Goal: Task Accomplishment & Management: Complete application form

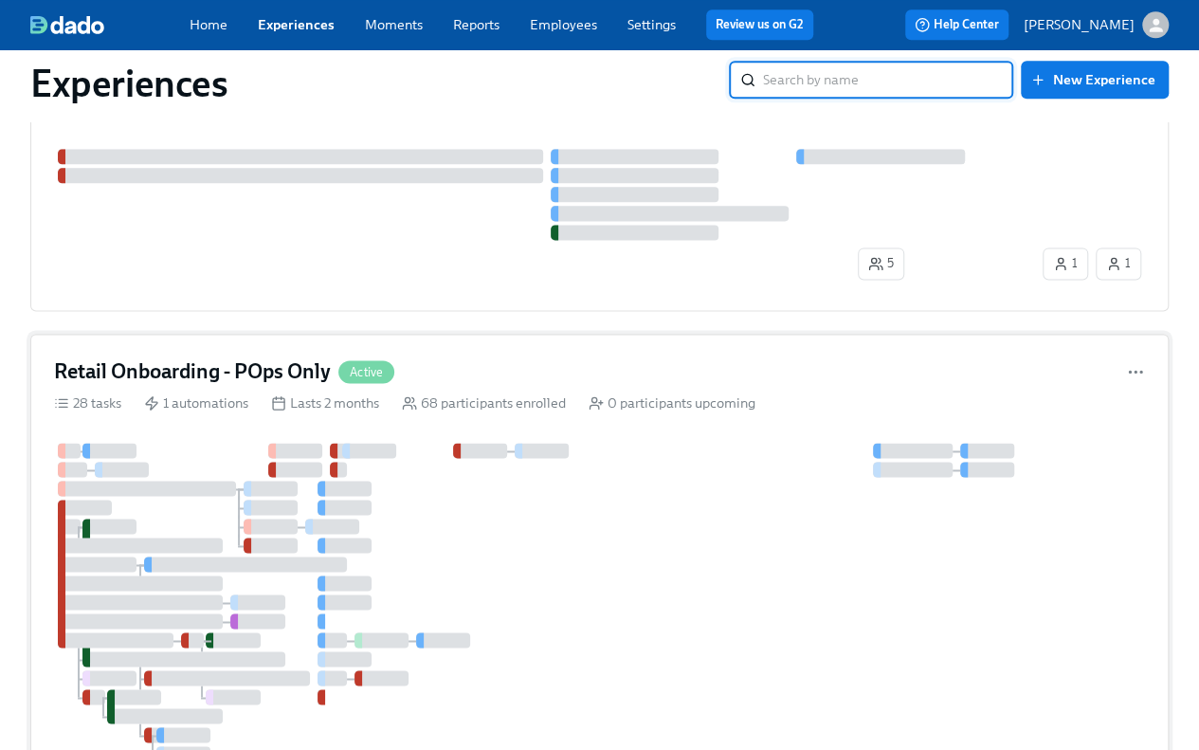
scroll to position [1138, 0]
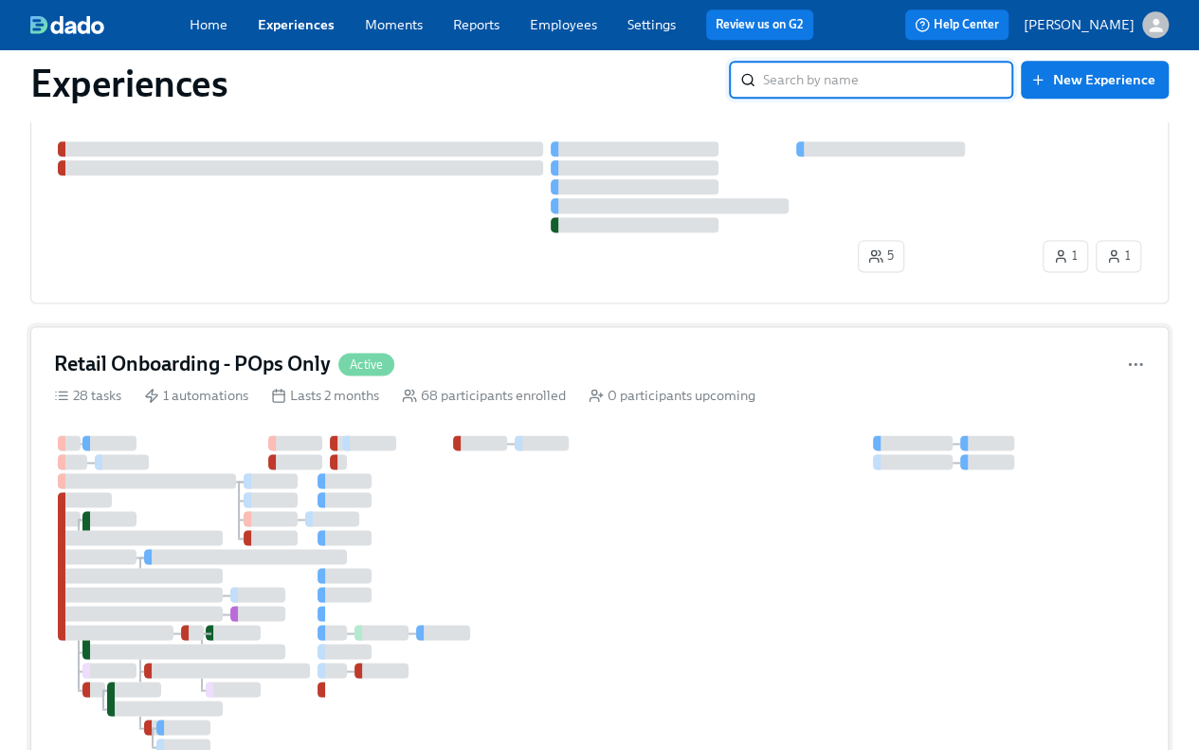
click at [136, 357] on h4 "Retail Onboarding - POps Only" at bounding box center [192, 364] width 277 height 28
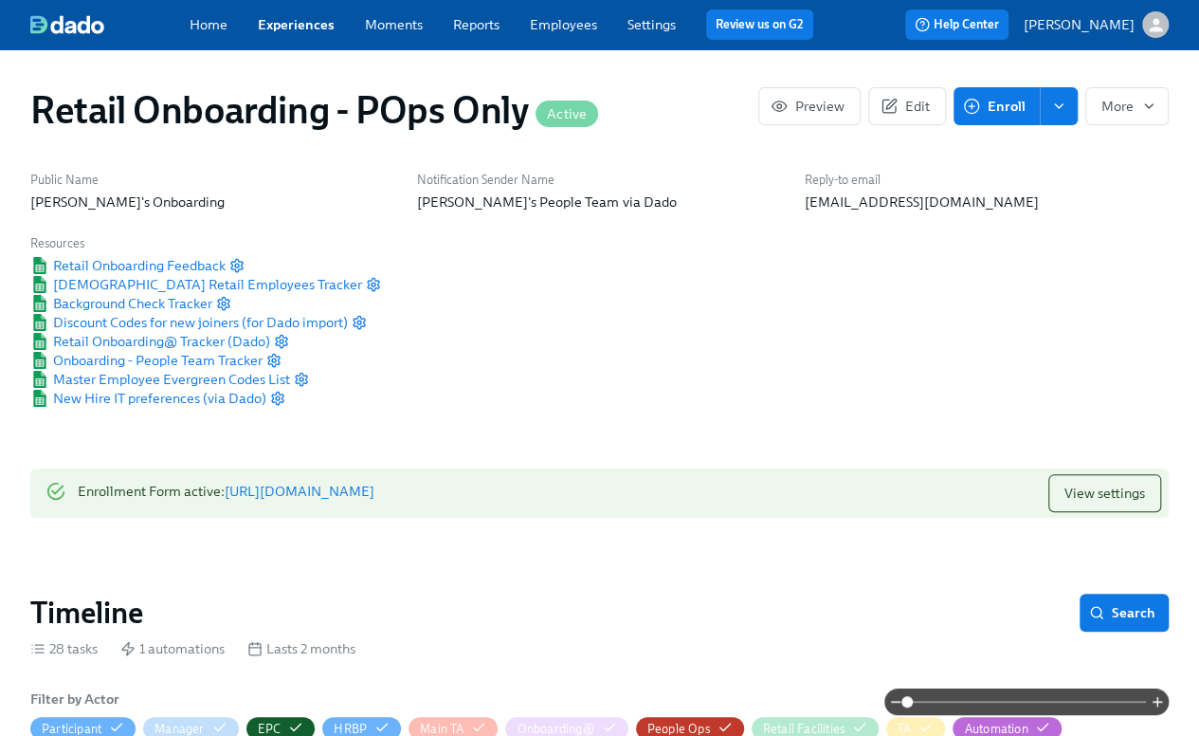
scroll to position [0, 22460]
click at [402, 270] on div "Public Name [PERSON_NAME]'s Onboarding Notification Sender Name [PERSON_NAME]'s…" at bounding box center [599, 289] width 1161 height 260
click at [1071, 103] on button "enroll" at bounding box center [1059, 106] width 38 height 38
click at [1027, 185] on span "Enrollment form" at bounding box center [1009, 189] width 100 height 19
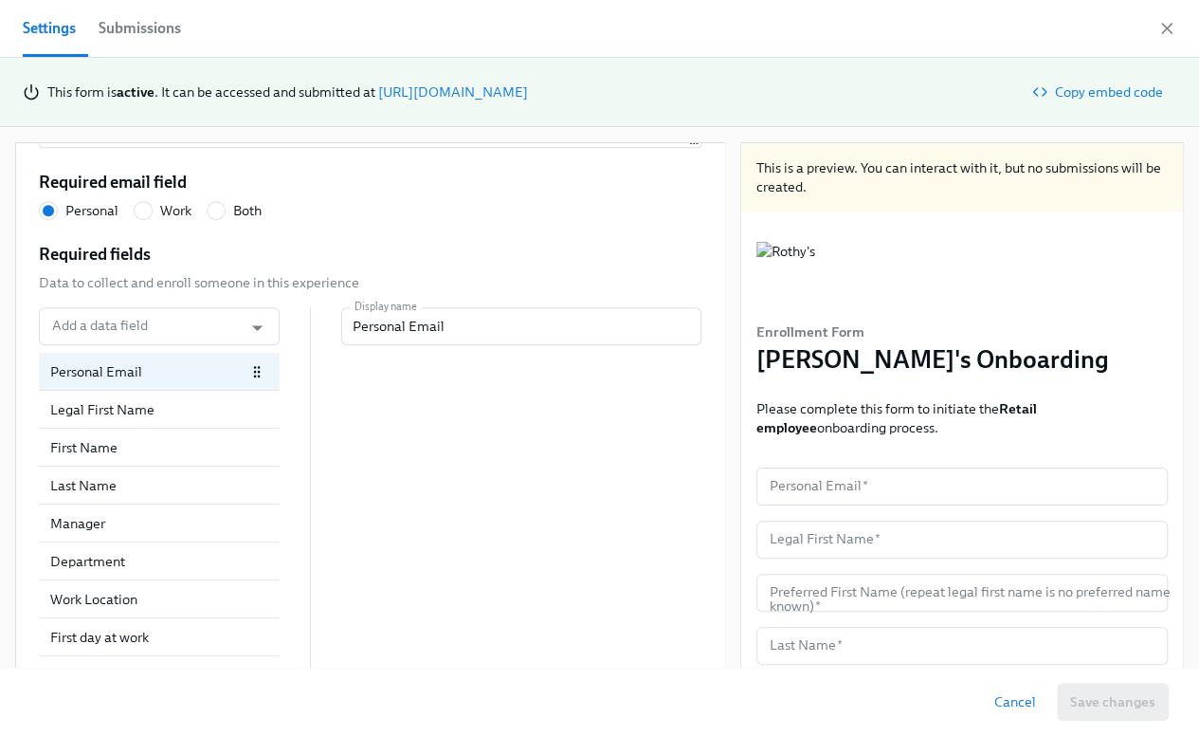
scroll to position [612, 0]
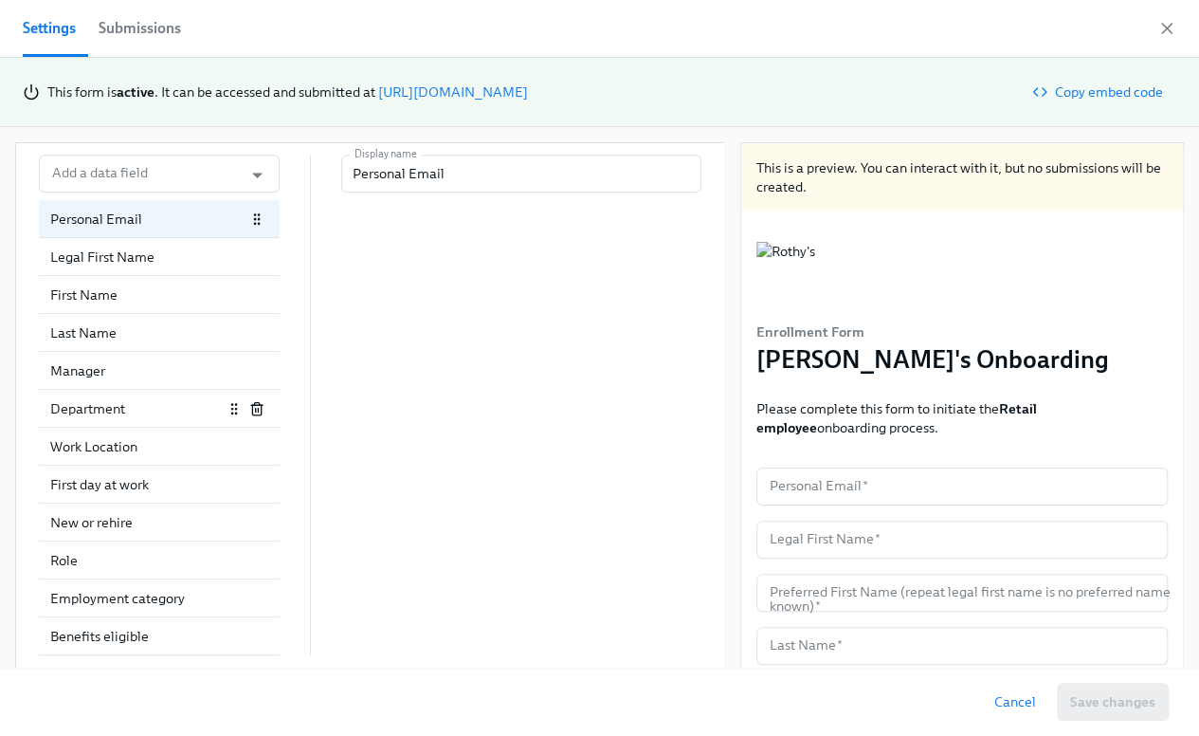
click at [123, 407] on div "Department" at bounding box center [136, 408] width 173 height 19
radio input "false"
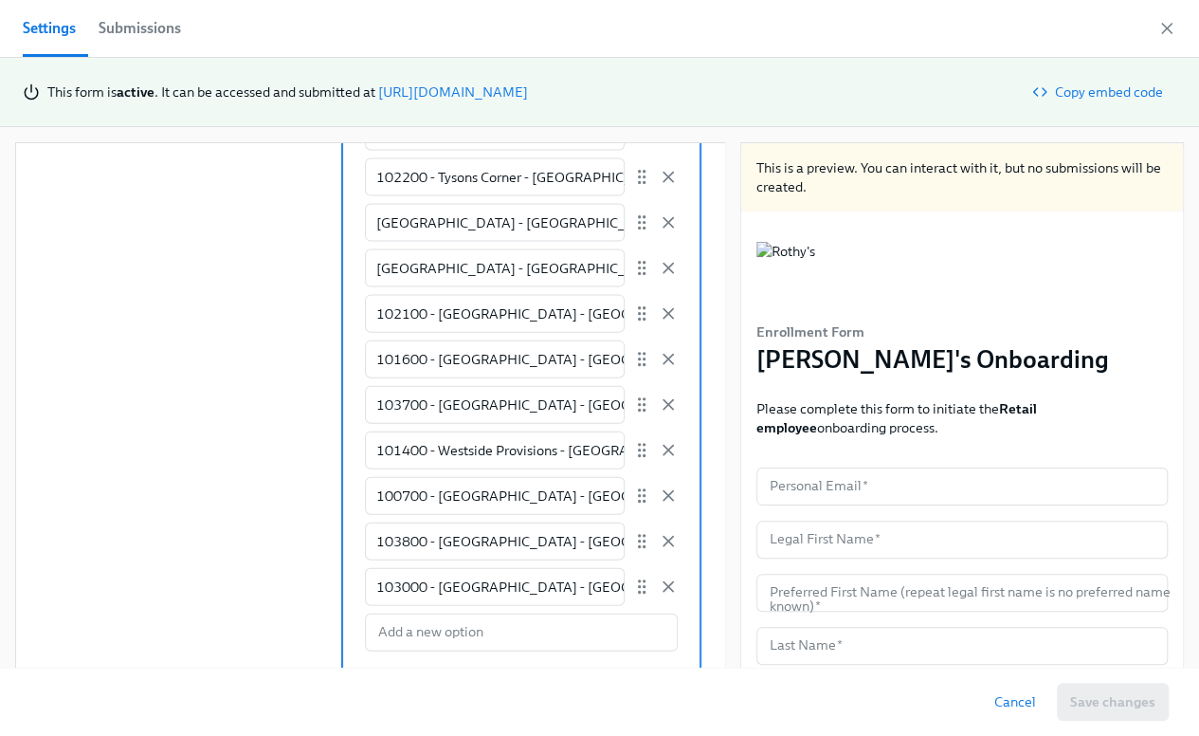
scroll to position [2108, 0]
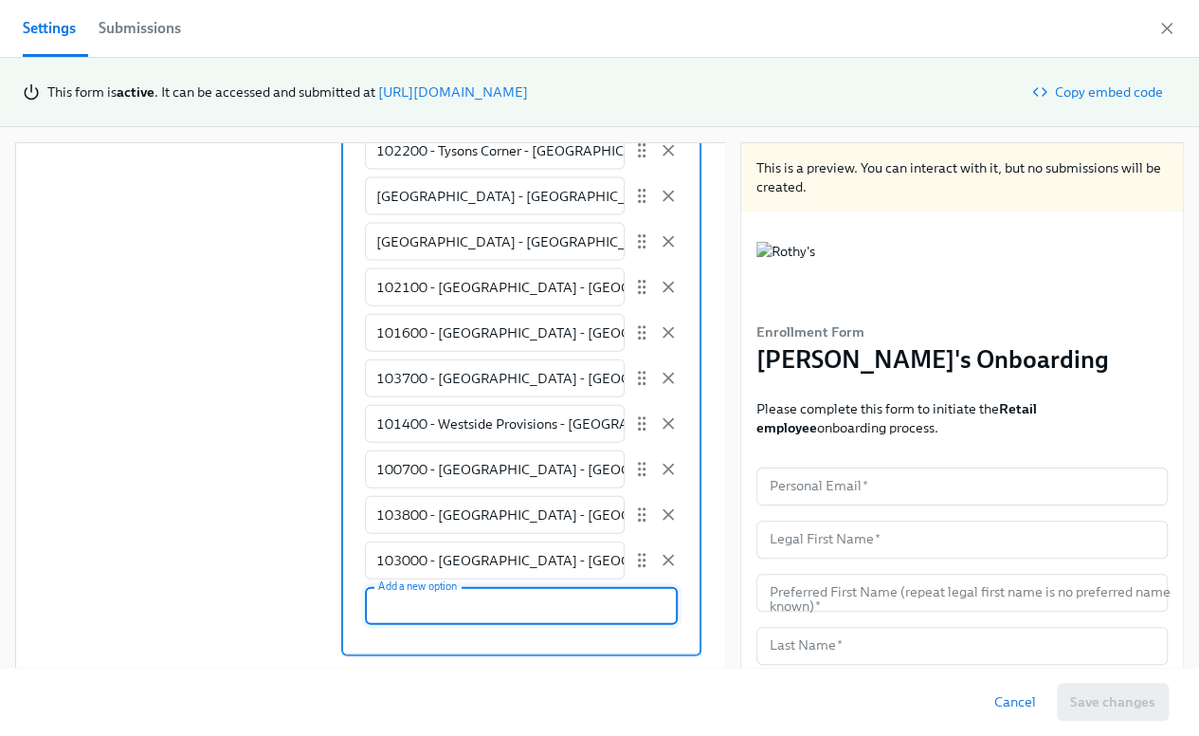
click at [411, 600] on input "Enter a list of allowed values Manually enter options user can select 103900 - …" at bounding box center [521, 606] width 313 height 38
paste input "104500"
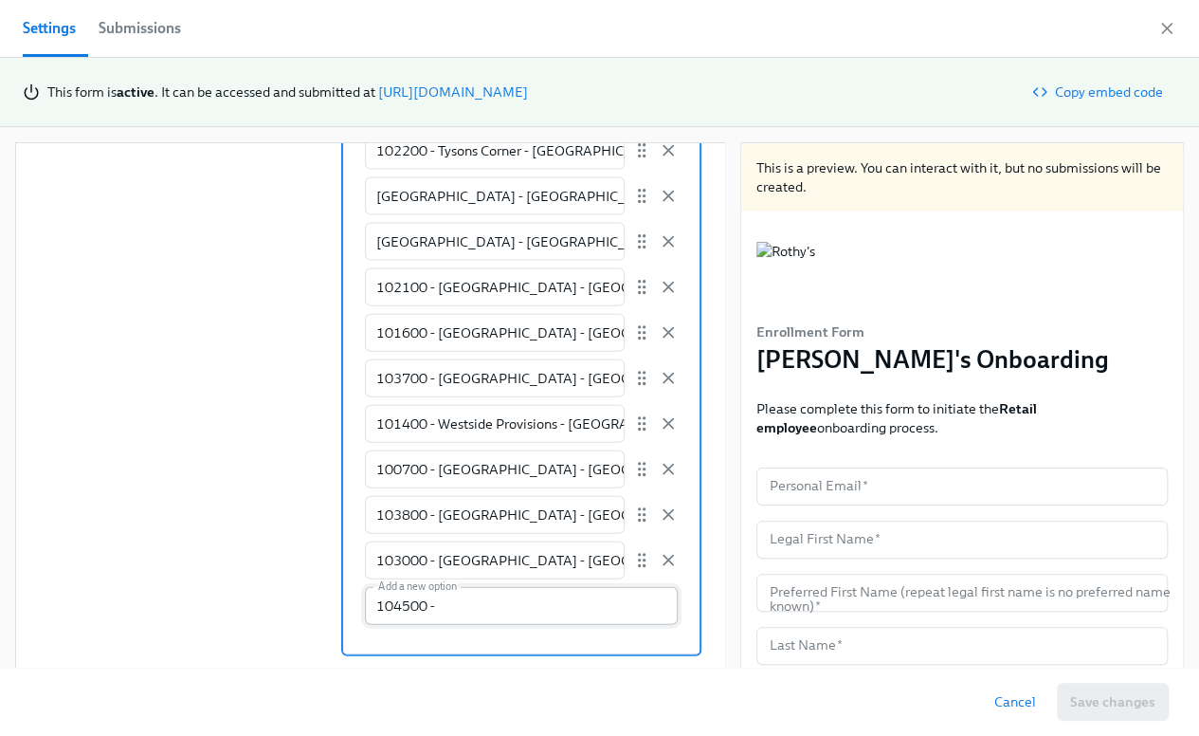
click at [440, 611] on input "104500 -" at bounding box center [521, 606] width 313 height 38
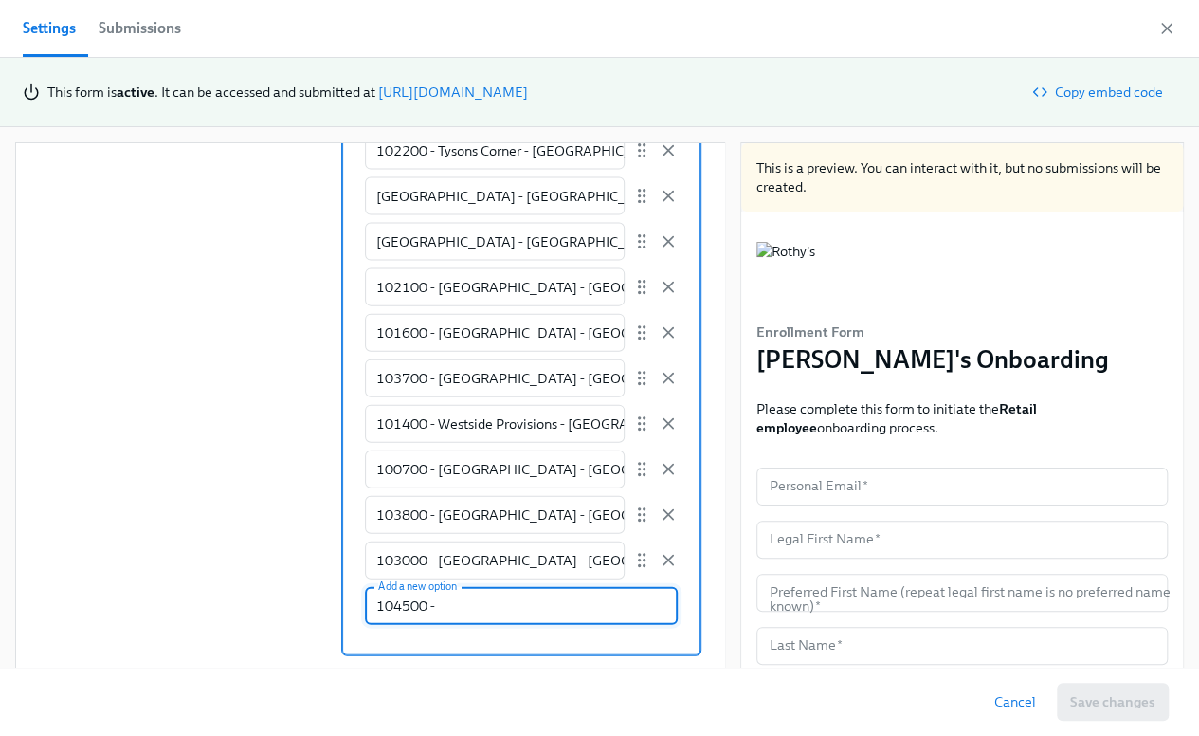
paste input "[GEOGRAPHIC_DATA] ([GEOGRAPHIC_DATA])"
click at [535, 600] on input "104500 - [GEOGRAPHIC_DATA] ([GEOGRAPHIC_DATA])" at bounding box center [521, 606] width 313 height 38
type input "104500 - [GEOGRAPHIC_DATA] - [GEOGRAPHIC_DATA]"
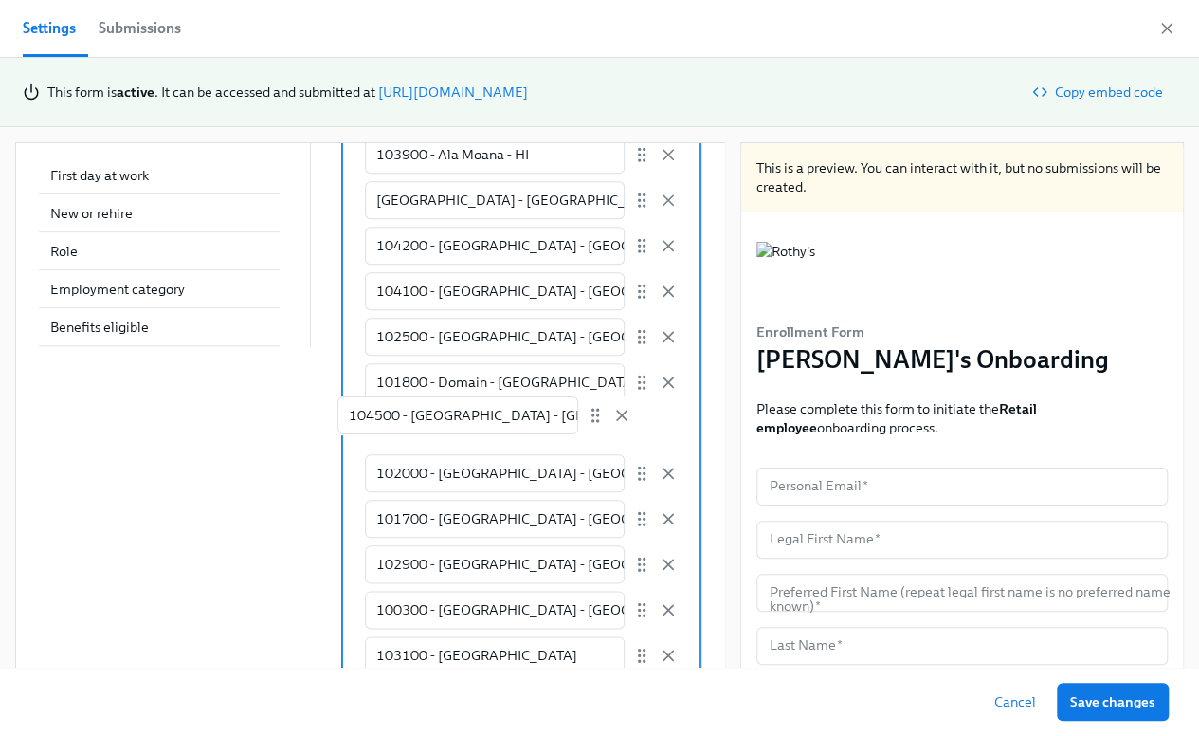
scroll to position [827, 0]
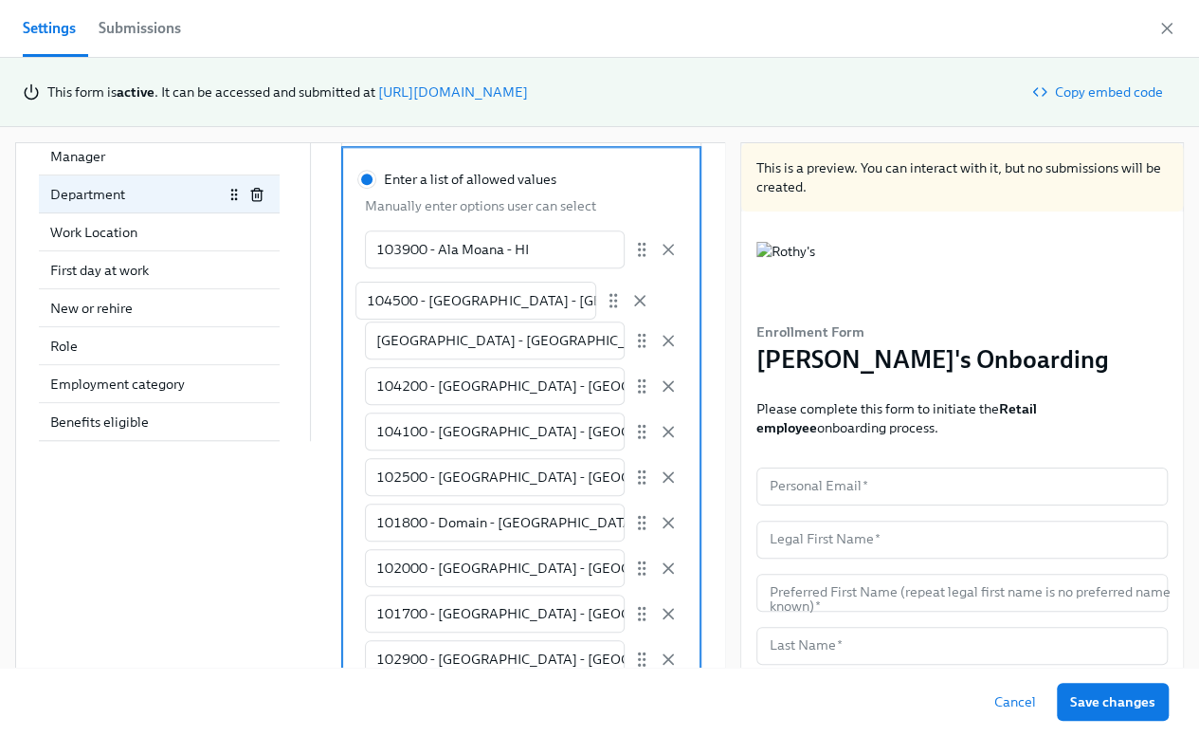
drag, startPoint x: 606, startPoint y: 562, endPoint x: 612, endPoint y: 301, distance: 261.7
radio input "false"
type input "104500 - [GEOGRAPHIC_DATA] - [GEOGRAPHIC_DATA]"
type input "[GEOGRAPHIC_DATA] - [GEOGRAPHIC_DATA]"
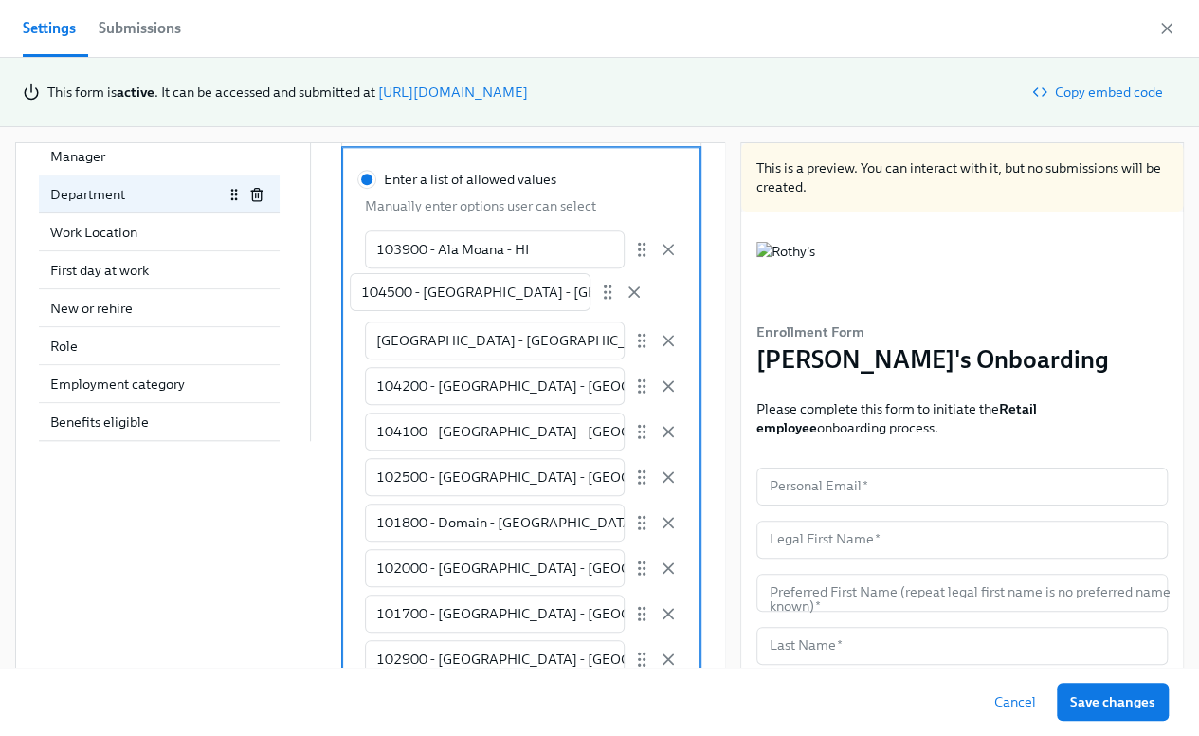
type input "104200 - [GEOGRAPHIC_DATA] - [GEOGRAPHIC_DATA]"
type input "104100 - [GEOGRAPHIC_DATA] - [GEOGRAPHIC_DATA]"
type input "102500 - [GEOGRAPHIC_DATA] - [GEOGRAPHIC_DATA]"
type input "101800 - Domain - [GEOGRAPHIC_DATA]"
type input "102000 - [GEOGRAPHIC_DATA] - [GEOGRAPHIC_DATA]"
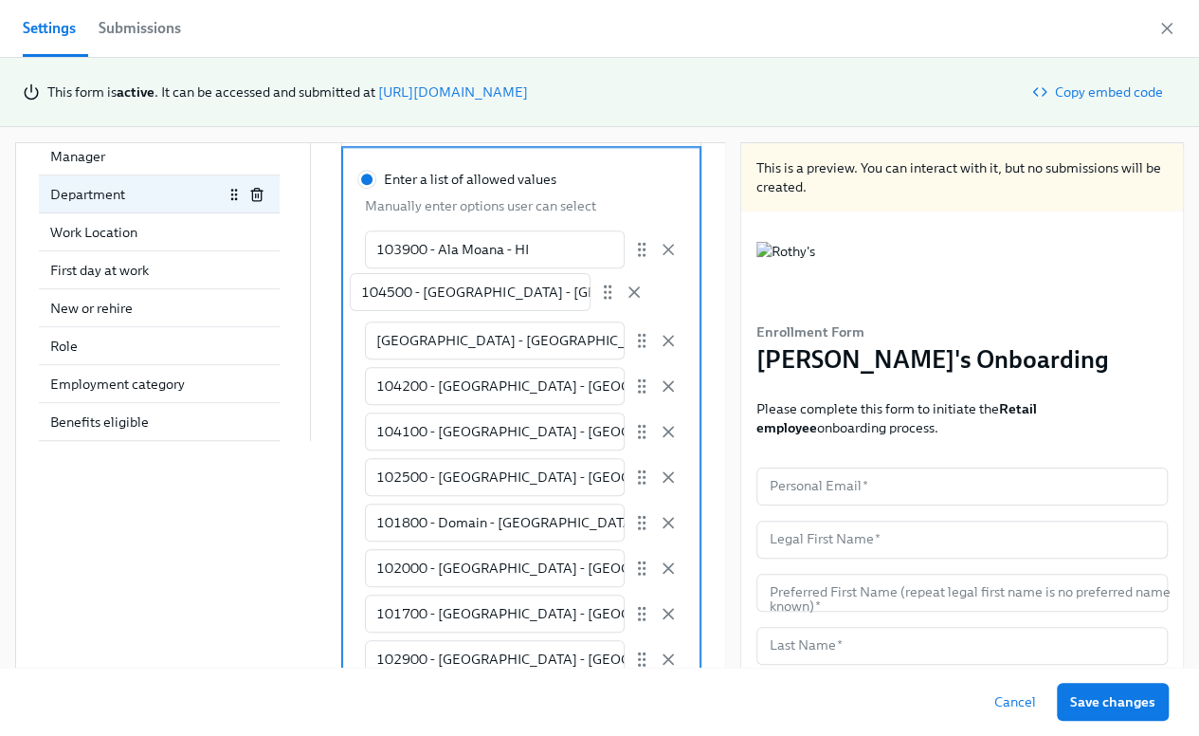
type input "101700 - [GEOGRAPHIC_DATA] - [GEOGRAPHIC_DATA]"
type input "102900 - [GEOGRAPHIC_DATA] - [GEOGRAPHIC_DATA]"
type input "100300 - [GEOGRAPHIC_DATA] - [GEOGRAPHIC_DATA]"
type input "103100 - [GEOGRAPHIC_DATA]"
type input "100500 - [GEOGRAPHIC_DATA] - [GEOGRAPHIC_DATA]"
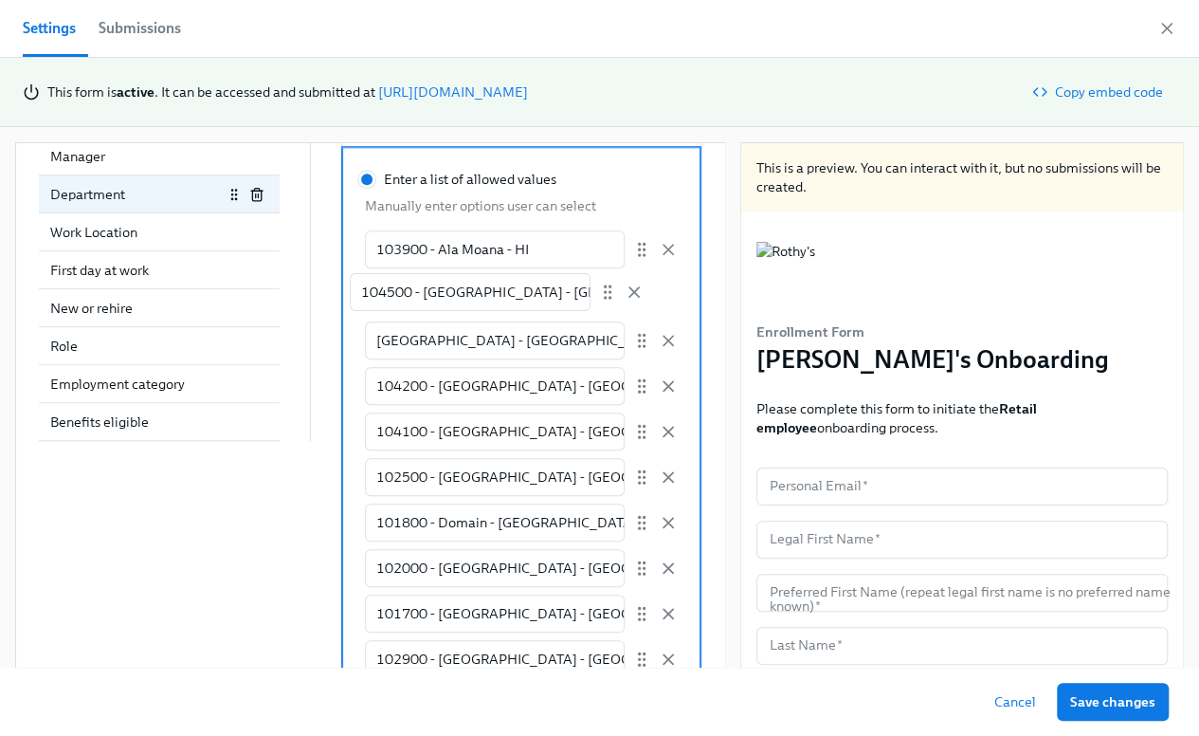
type input "104000 - [GEOGRAPHIC_DATA] - [GEOGRAPHIC_DATA]"
type input "103500 - [GEOGRAPHIC_DATA]"
type input "103400 - [GEOGRAPHIC_DATA] - [GEOGRAPHIC_DATA]"
type input "102700 - King of Prussia - [GEOGRAPHIC_DATA]"
type input "100600 - [GEOGRAPHIC_DATA] - [GEOGRAPHIC_DATA]"
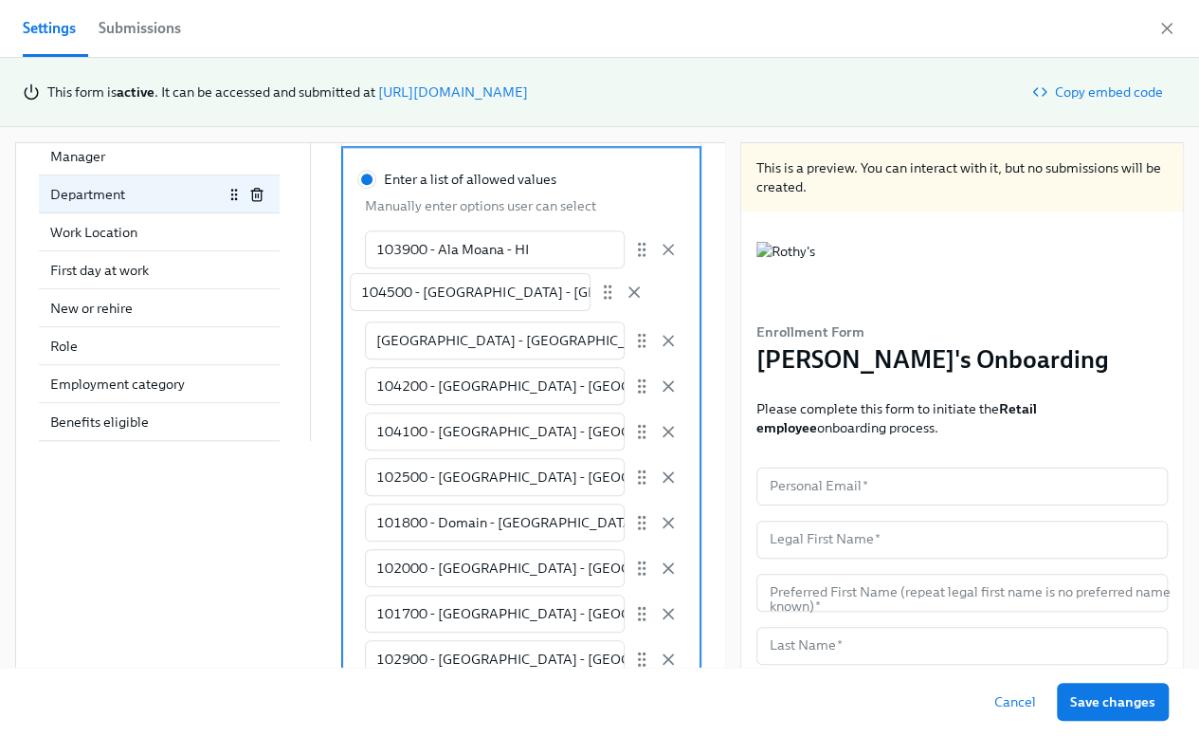
type input "103600 - [GEOGRAPHIC_DATA] - [GEOGRAPHIC_DATA]"
type input "101300 - [GEOGRAPHIC_DATA] - [GEOGRAPHIC_DATA]"
type input "100400 - [GEOGRAPHIC_DATA] - [GEOGRAPHIC_DATA]"
type input "100800 - Nolita - [GEOGRAPHIC_DATA]"
type input "102300 - [GEOGRAPHIC_DATA] - [GEOGRAPHIC_DATA]"
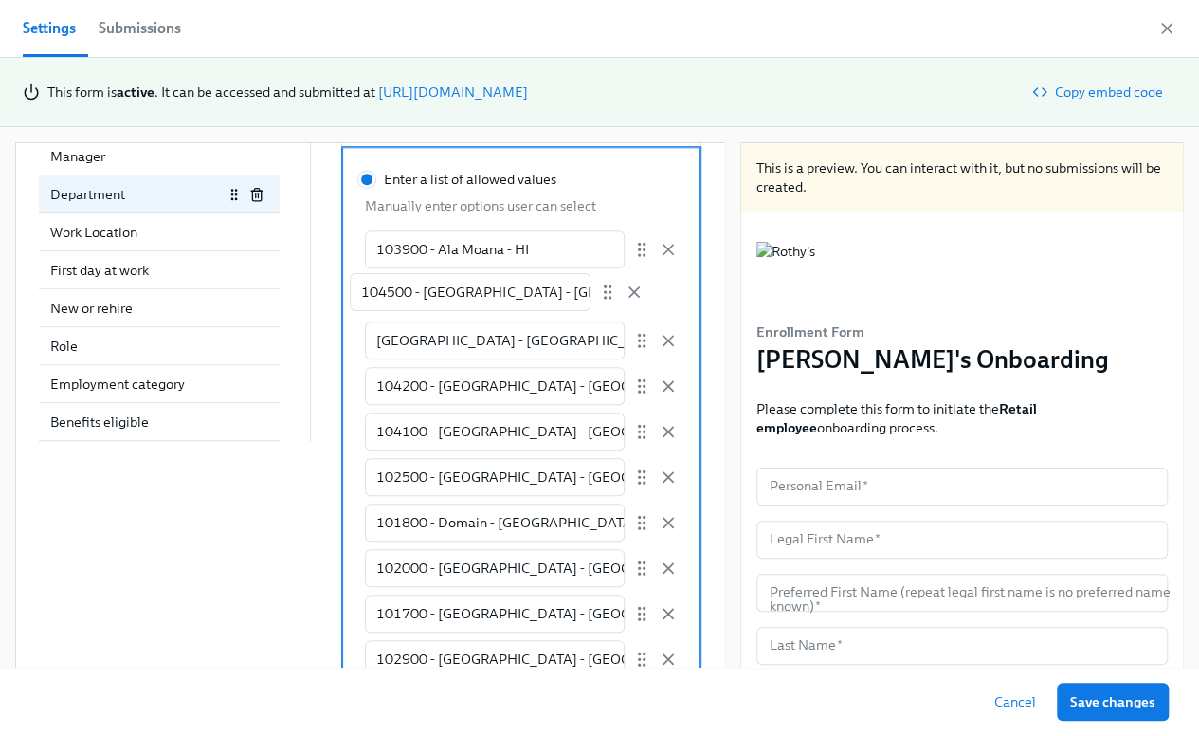
type input "102800 - [GEOGRAPHIC_DATA] - [GEOGRAPHIC_DATA]"
type input "101500 - [GEOGRAPHIC_DATA] - [GEOGRAPHIC_DATA]"
type input "102600 - [GEOGRAPHIC_DATA] - [GEOGRAPHIC_DATA]"
type input "104300 - [GEOGRAPHIC_DATA] - [GEOGRAPHIC_DATA]"
type input "102200 - Tysons Corner - [GEOGRAPHIC_DATA]"
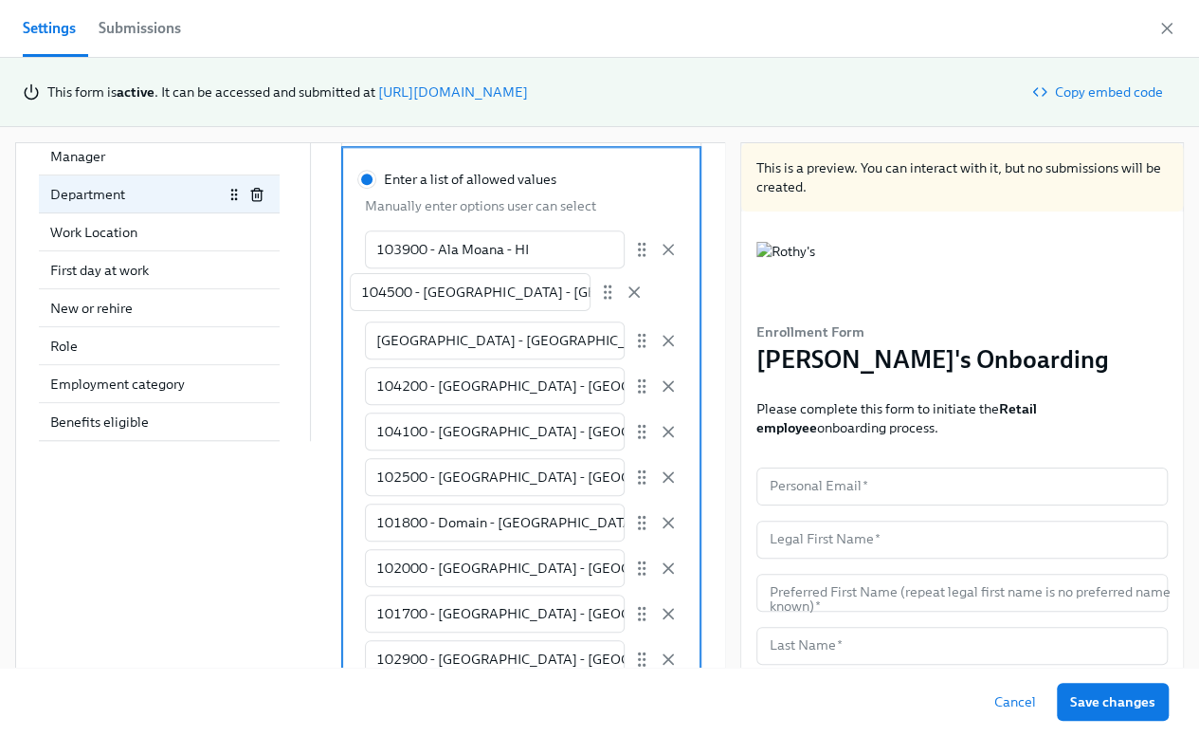
type input "[GEOGRAPHIC_DATA] - [GEOGRAPHIC_DATA]"
type input "102100 - [GEOGRAPHIC_DATA] - [GEOGRAPHIC_DATA]"
type input "101600 - [GEOGRAPHIC_DATA] - [GEOGRAPHIC_DATA]"
type input "103700 - [GEOGRAPHIC_DATA] - [GEOGRAPHIC_DATA]"
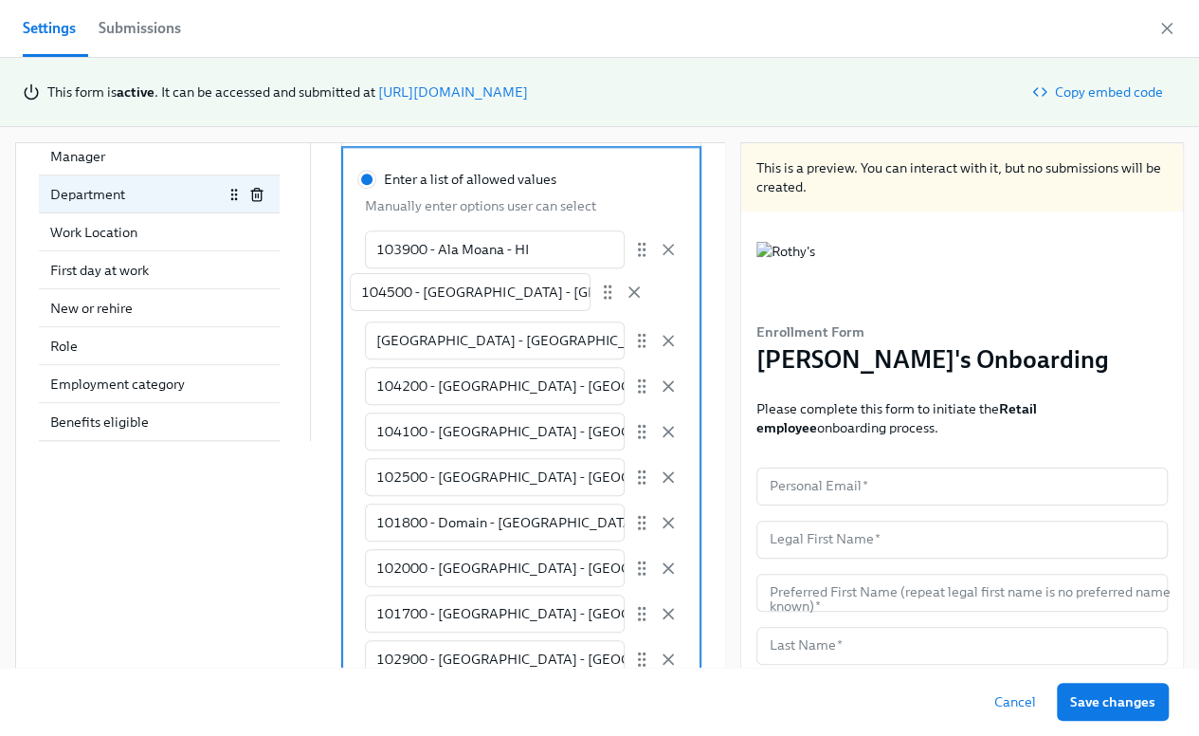
type input "101400 - Westside Provisions - [GEOGRAPHIC_DATA]"
type input "100700 - [GEOGRAPHIC_DATA] - [GEOGRAPHIC_DATA]"
type input "103800 - [GEOGRAPHIC_DATA] - [GEOGRAPHIC_DATA]"
type input "103000 - [GEOGRAPHIC_DATA] - [GEOGRAPHIC_DATA]"
drag, startPoint x: 614, startPoint y: 285, endPoint x: 614, endPoint y: 331, distance: 45.5
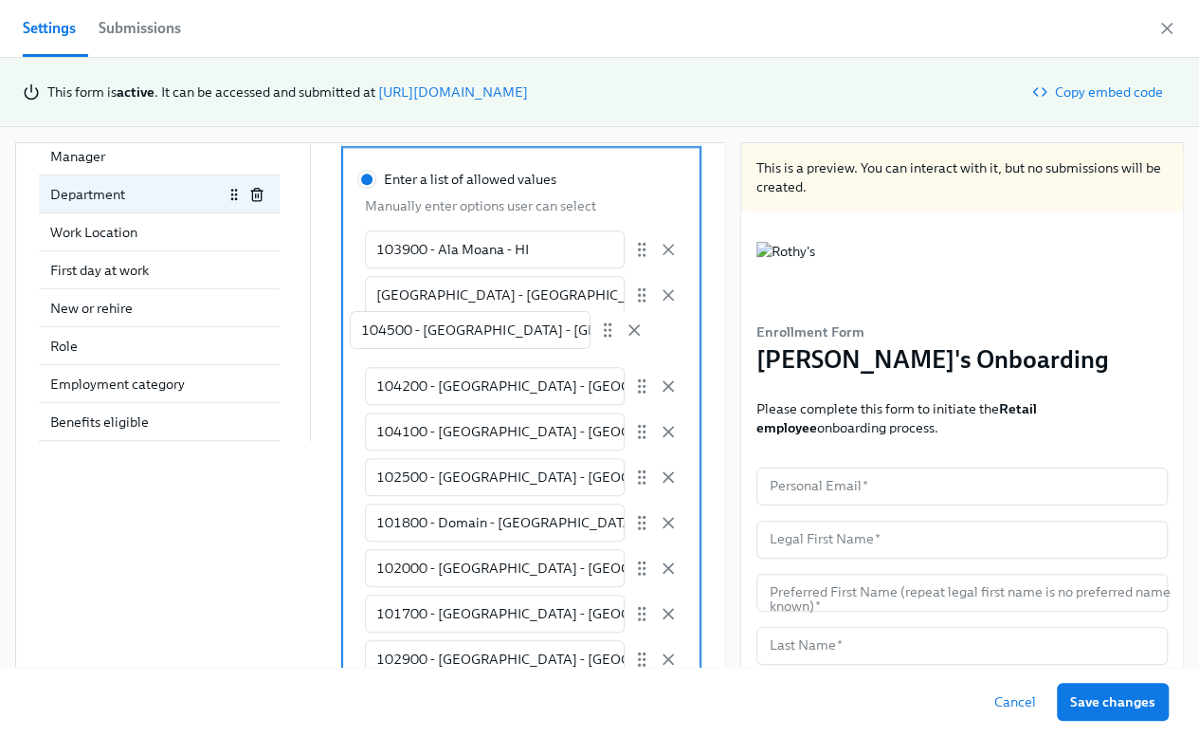
radio input "false"
type input "[GEOGRAPHIC_DATA] - [GEOGRAPHIC_DATA]"
type input "104500 - [GEOGRAPHIC_DATA] - [GEOGRAPHIC_DATA]"
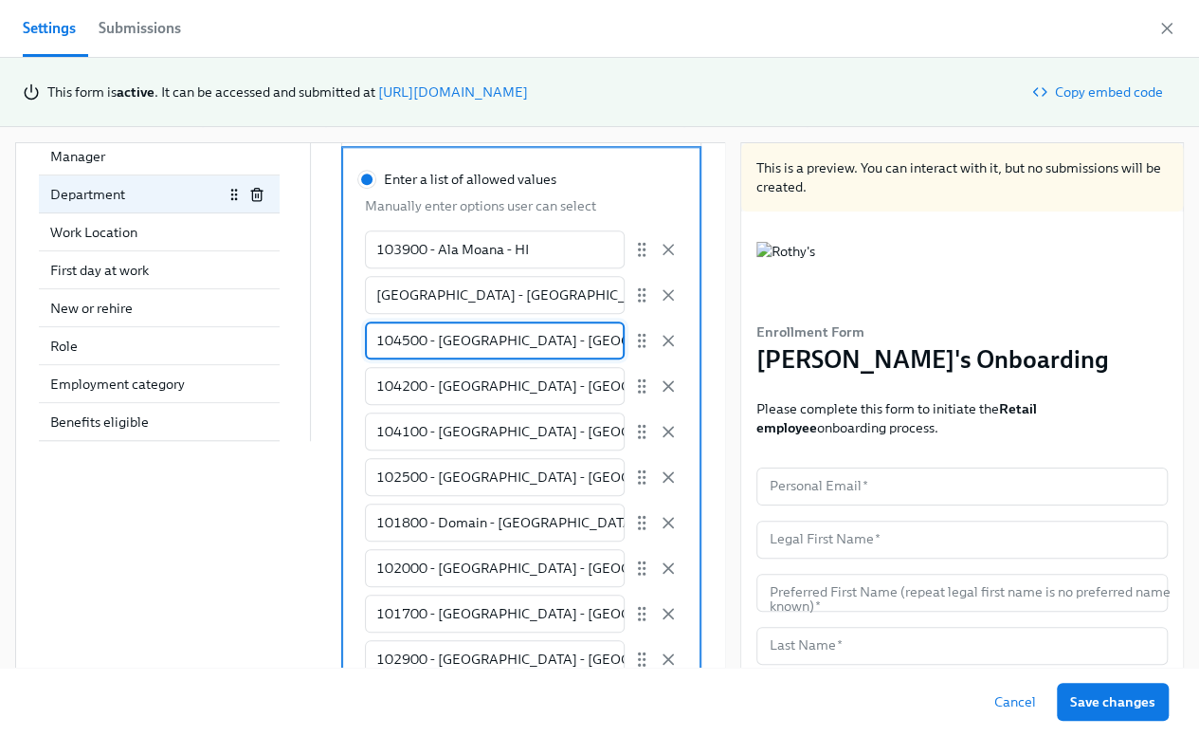
drag, startPoint x: 570, startPoint y: 333, endPoint x: 339, endPoint y: 335, distance: 230.4
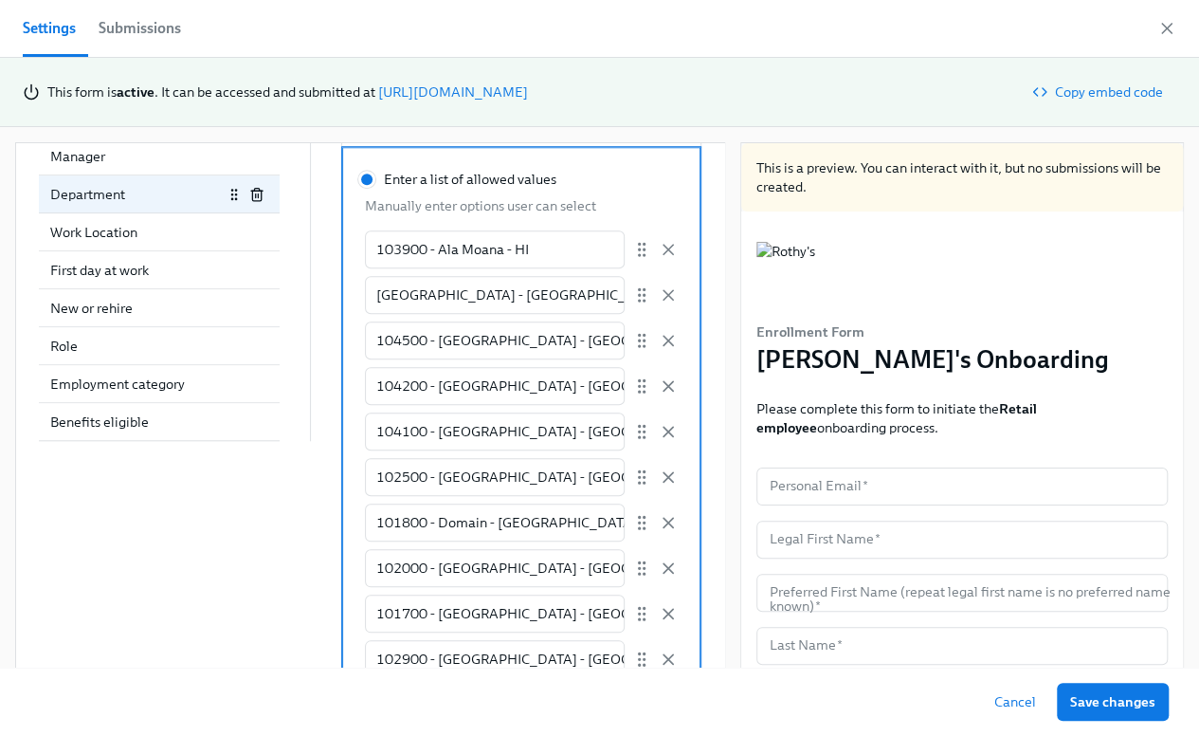
click at [128, 228] on div "Work Location" at bounding box center [136, 232] width 173 height 19
radio input "false"
type input "Work Location"
radio input "true"
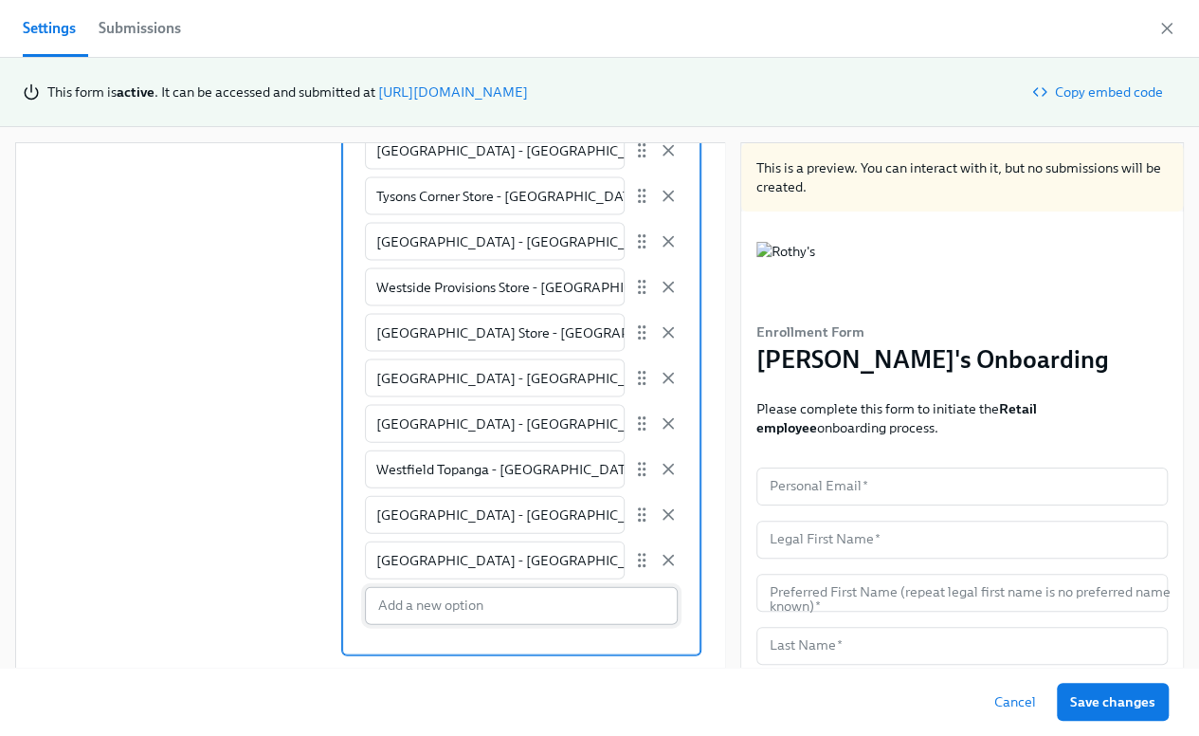
scroll to position [17, 0]
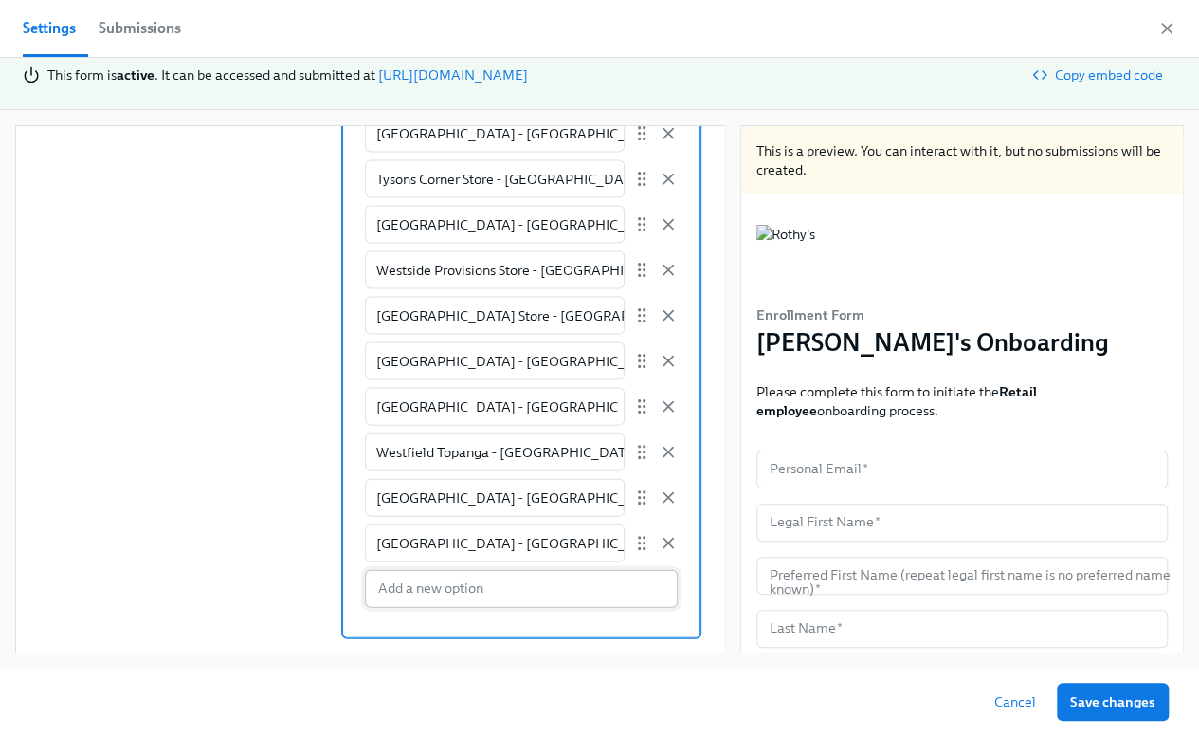
click at [397, 592] on input "Enter a list of allowed values Manually enter options user can select Ala Moana…" at bounding box center [521, 589] width 313 height 38
paste input "104500 - [GEOGRAPHIC_DATA] - [GEOGRAPHIC_DATA]"
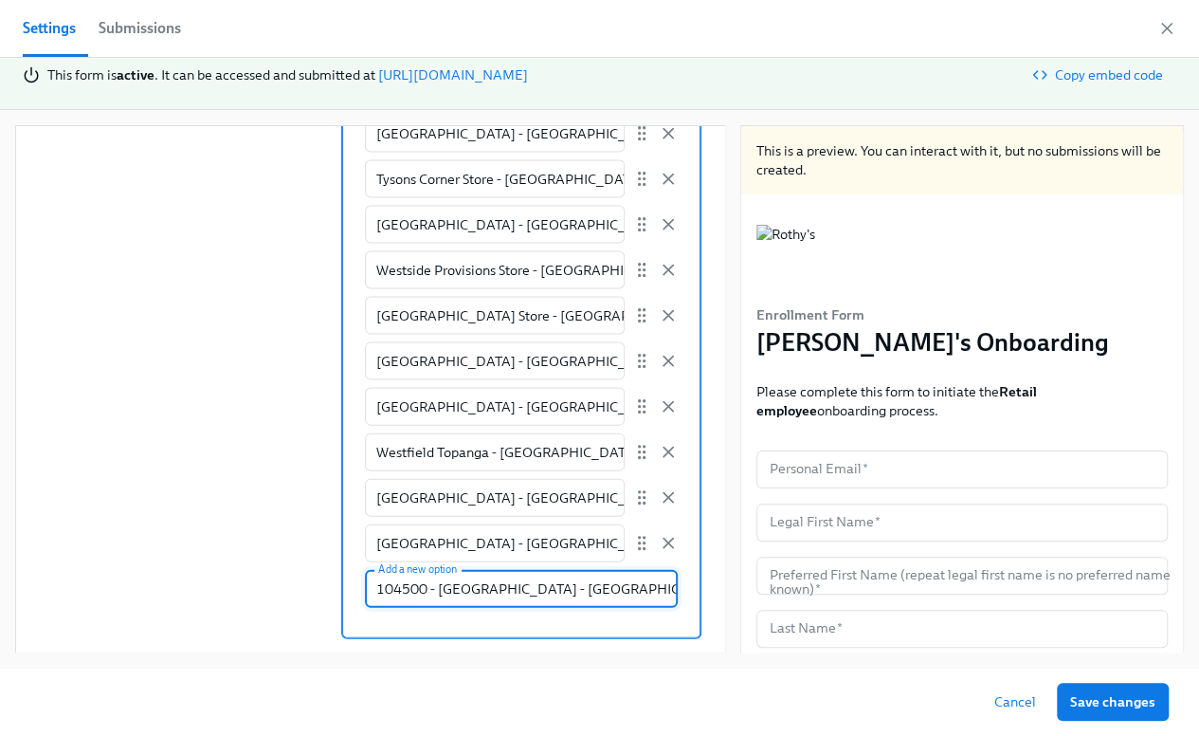
drag, startPoint x: 421, startPoint y: 585, endPoint x: 356, endPoint y: 585, distance: 64.5
click at [365, 585] on input "104500 - [GEOGRAPHIC_DATA] - [GEOGRAPHIC_DATA]" at bounding box center [521, 589] width 313 height 38
click at [461, 587] on input "[GEOGRAPHIC_DATA] - [GEOGRAPHIC_DATA]" at bounding box center [521, 589] width 313 height 38
type input "[GEOGRAPHIC_DATA] - [GEOGRAPHIC_DATA]"
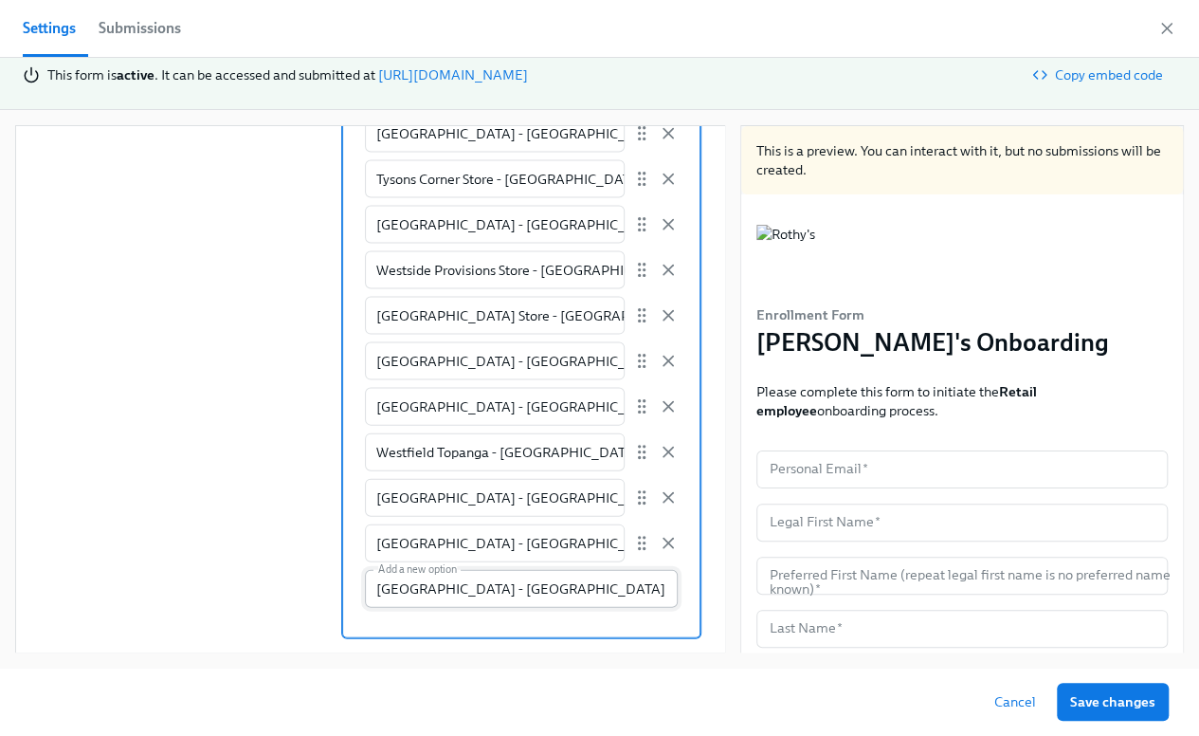
click at [599, 594] on input "[GEOGRAPHIC_DATA] - [GEOGRAPHIC_DATA]" at bounding box center [521, 589] width 313 height 38
radio input "false"
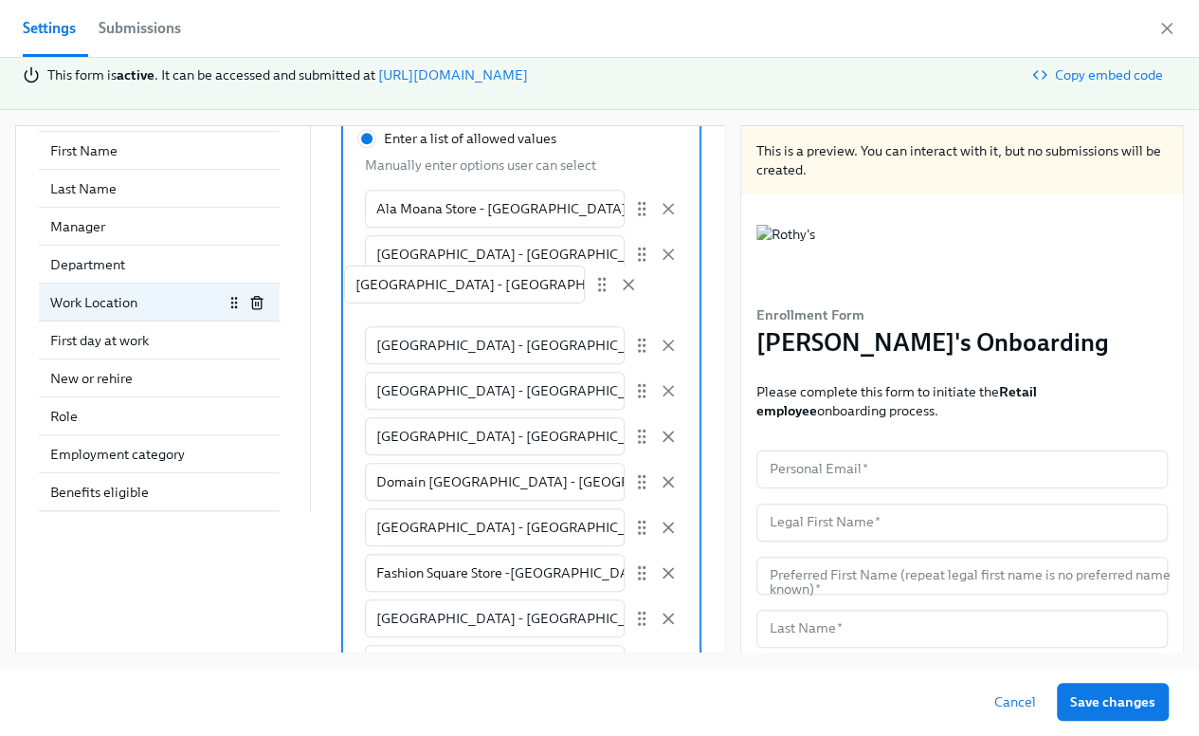
scroll to position [739, 0]
drag, startPoint x: 611, startPoint y: 547, endPoint x: 609, endPoint y: 297, distance: 250.3
radio input "false"
type input "[GEOGRAPHIC_DATA] - [GEOGRAPHIC_DATA]"
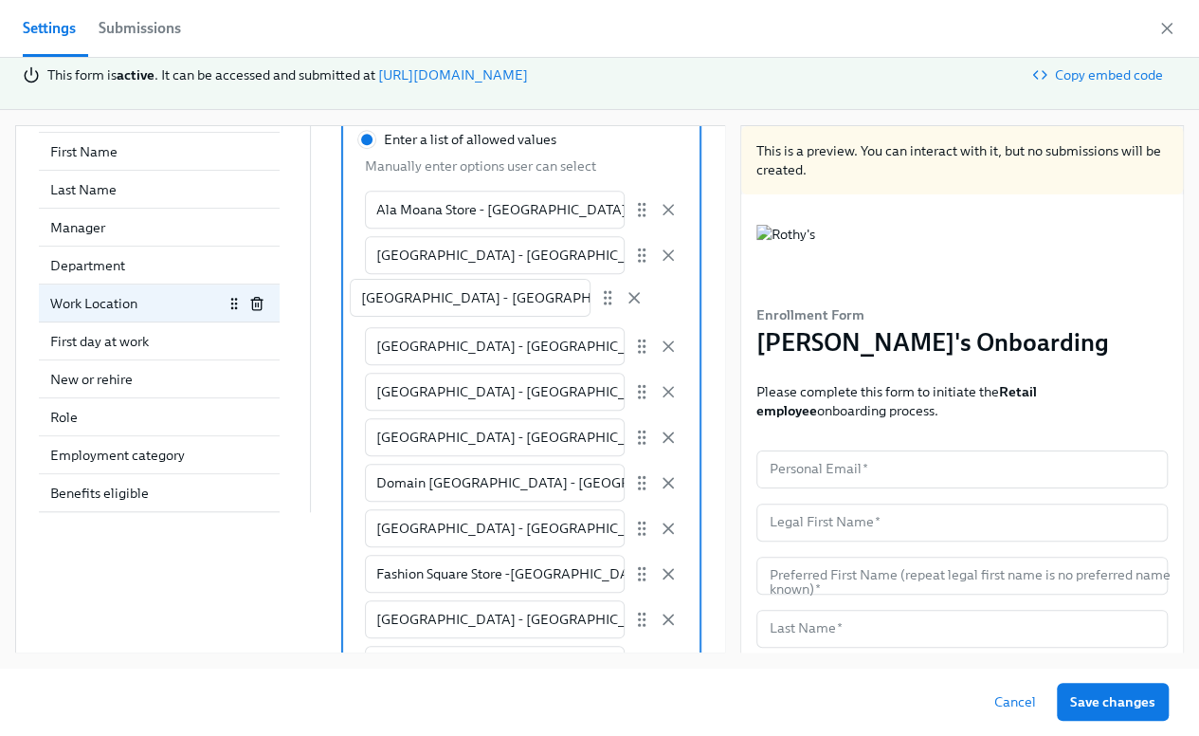
type input "[GEOGRAPHIC_DATA] - [GEOGRAPHIC_DATA]"
type input "Domain [GEOGRAPHIC_DATA] - [GEOGRAPHIC_DATA]"
type input "[GEOGRAPHIC_DATA] - [GEOGRAPHIC_DATA]"
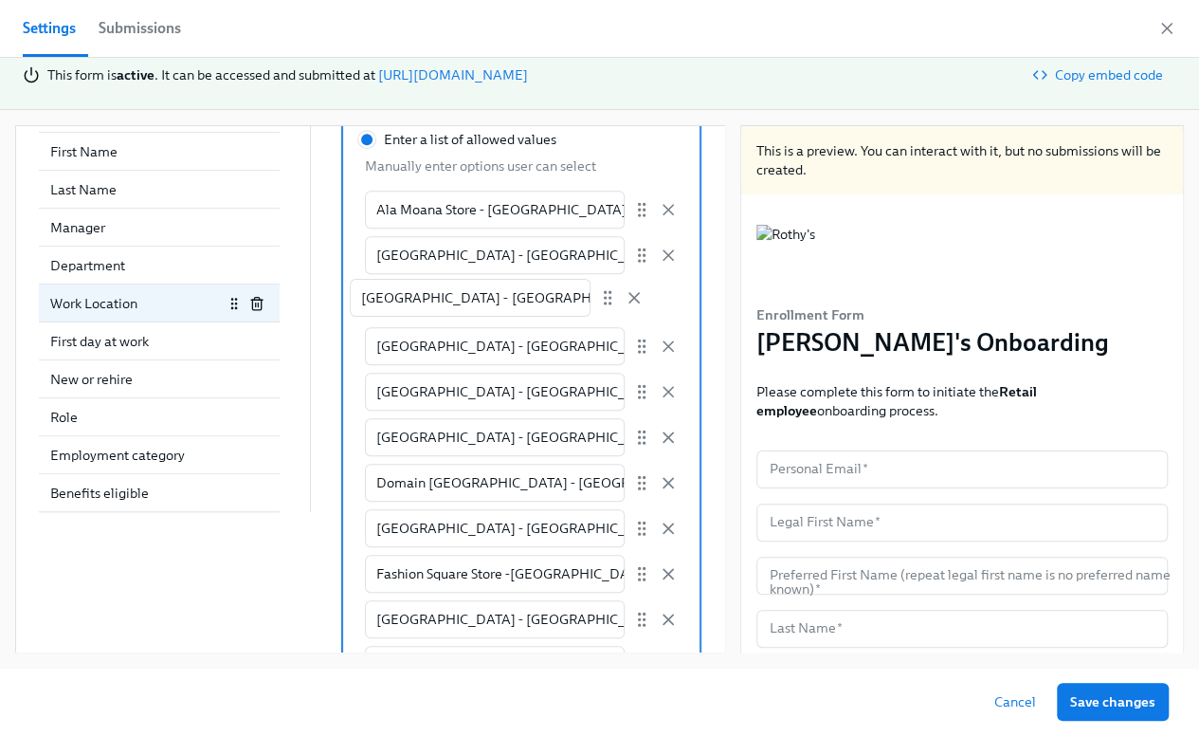
type input "Fashion Square Store -[GEOGRAPHIC_DATA]"
type input "[GEOGRAPHIC_DATA] - [GEOGRAPHIC_DATA]"
type input "Fillmore Store - [GEOGRAPHIC_DATA]"
type input "[GEOGRAPHIC_DATA] - [GEOGRAPHIC_DATA]"
type input "Georgetown Store - [GEOGRAPHIC_DATA]"
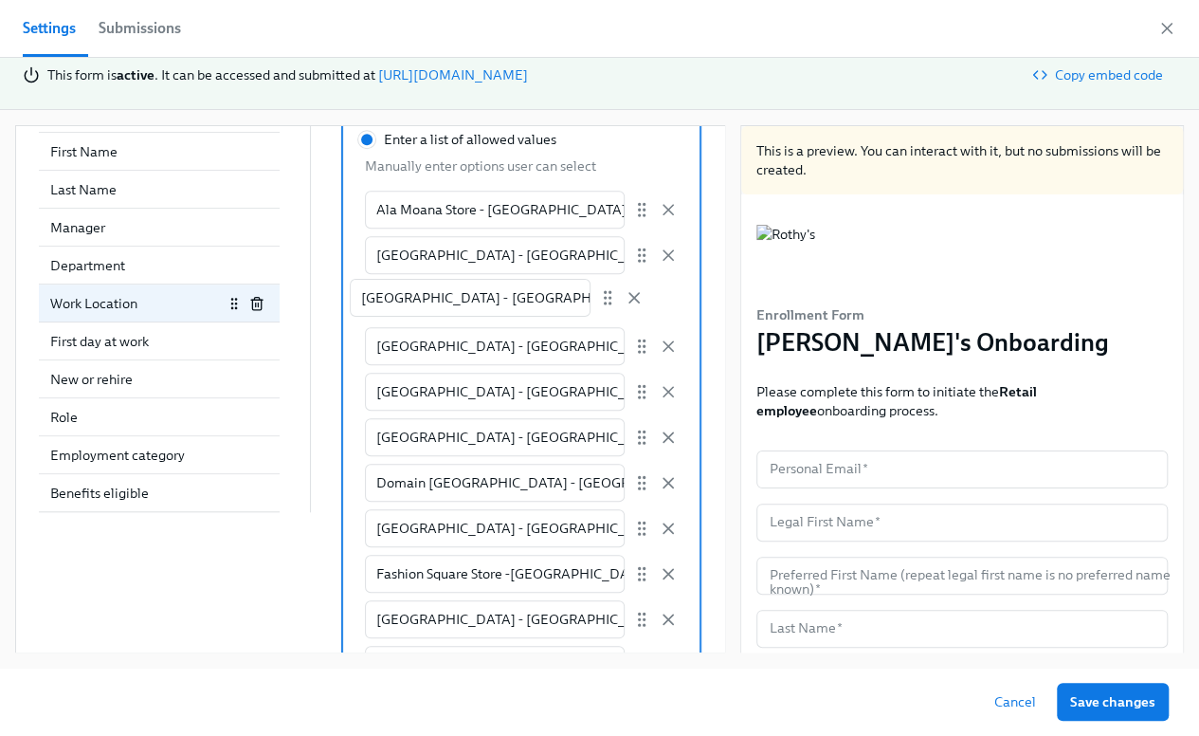
type input "[GEOGRAPHIC_DATA] - [GEOGRAPHIC_DATA]"
type input "King of Prussia Store - [GEOGRAPHIC_DATA]"
type input "Legacy Place - [GEOGRAPHIC_DATA]"
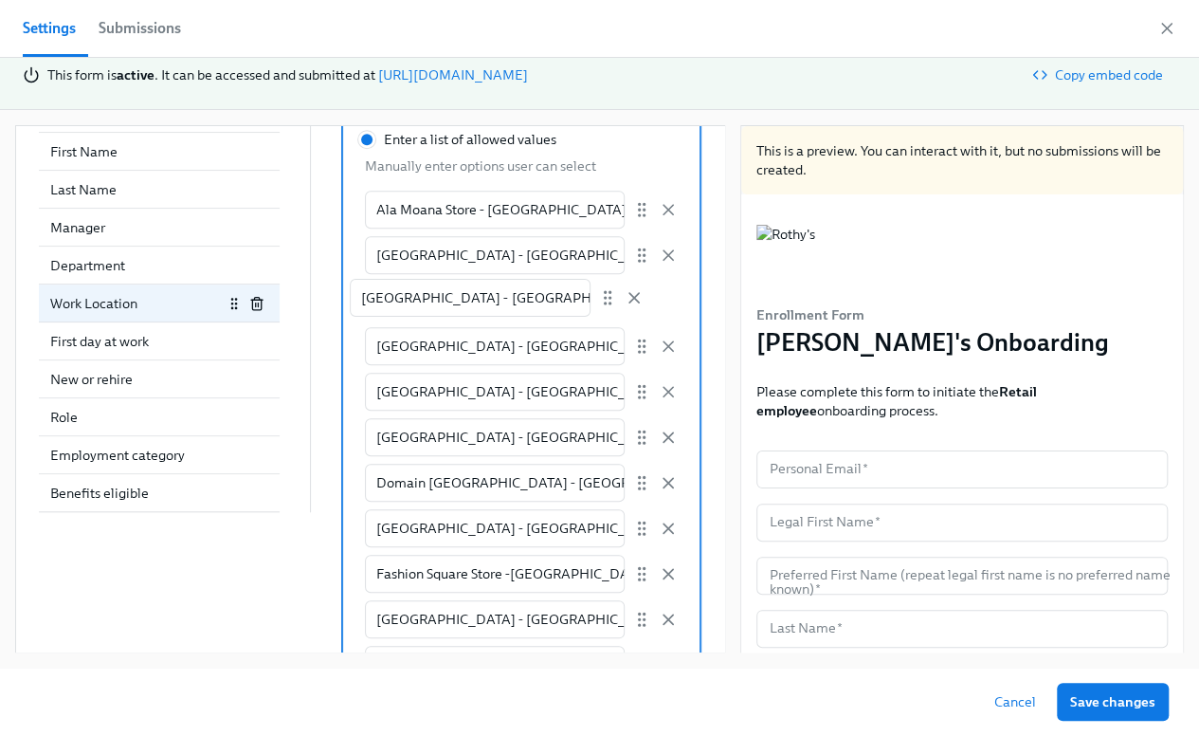
type input "Larchmont Store - [GEOGRAPHIC_DATA]"
type input "[GEOGRAPHIC_DATA] - [GEOGRAPHIC_DATA]"
type input "Nolita Store - [GEOGRAPHIC_DATA]"
type input "[GEOGRAPHIC_DATA] - [GEOGRAPHIC_DATA]"
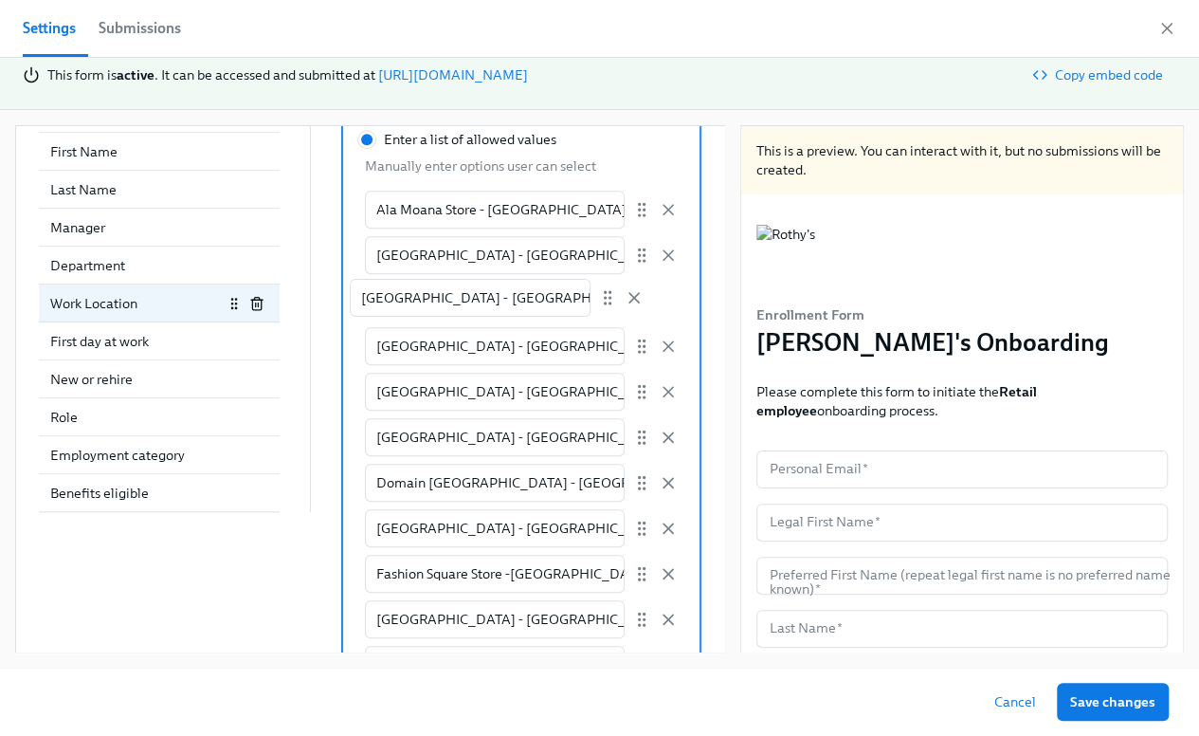
type input "[GEOGRAPHIC_DATA] - [GEOGRAPHIC_DATA]"
type input "Tysons Corner Store - [GEOGRAPHIC_DATA]"
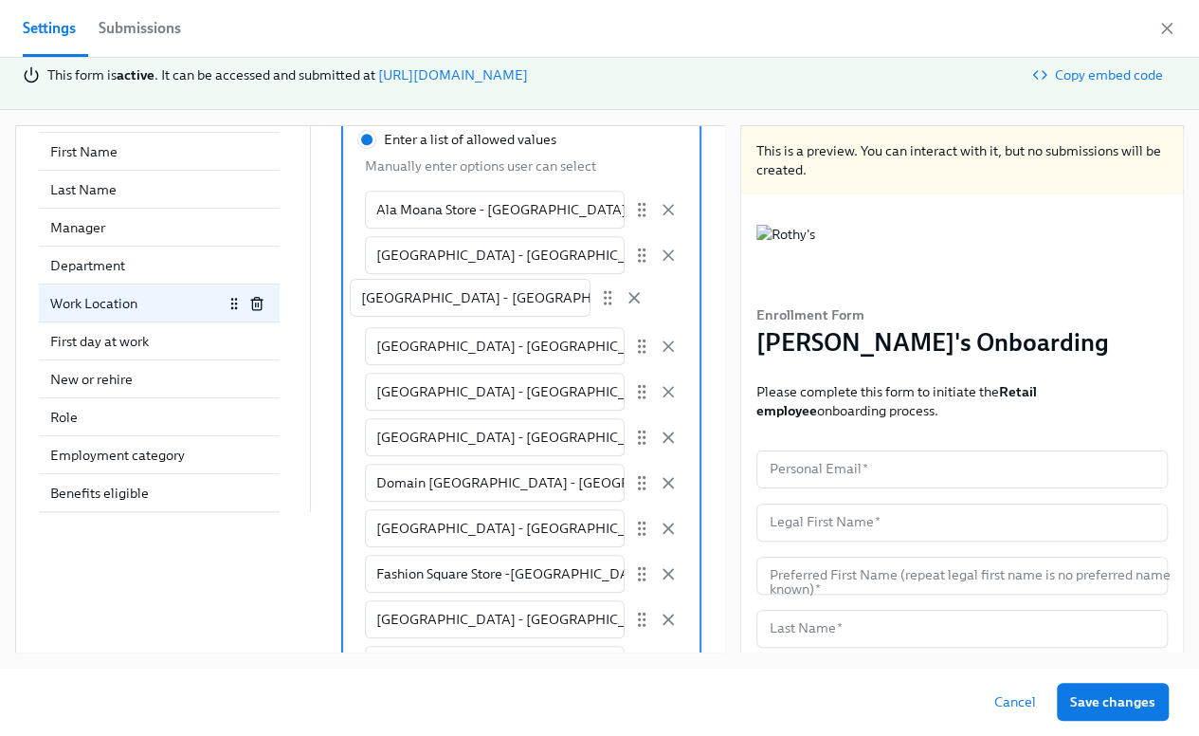
type input "[GEOGRAPHIC_DATA] - [GEOGRAPHIC_DATA]"
type input "Westside Provisions Store - [GEOGRAPHIC_DATA]"
type input "[GEOGRAPHIC_DATA] Store - [GEOGRAPHIC_DATA]"
type input "[GEOGRAPHIC_DATA] - [GEOGRAPHIC_DATA]"
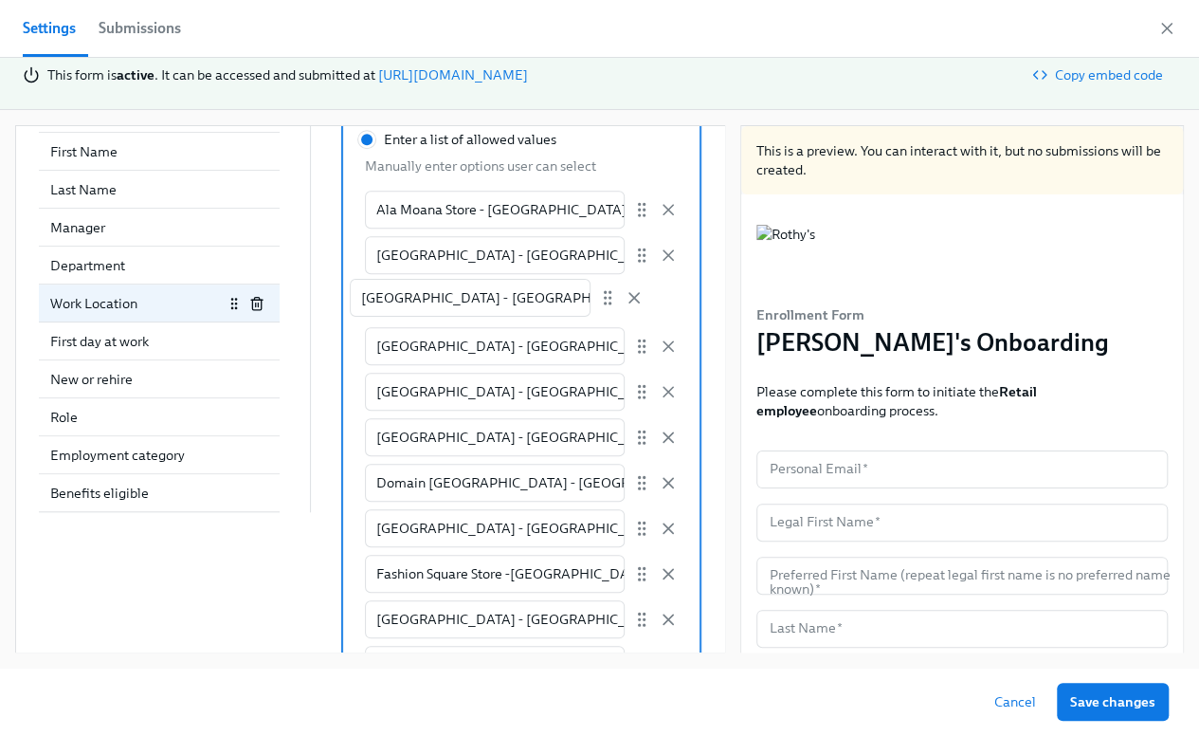
type input "Westfield Topanga - [GEOGRAPHIC_DATA]"
type input "[GEOGRAPHIC_DATA] - [GEOGRAPHIC_DATA]"
click at [1068, 696] on button "Save changes" at bounding box center [1113, 702] width 112 height 38
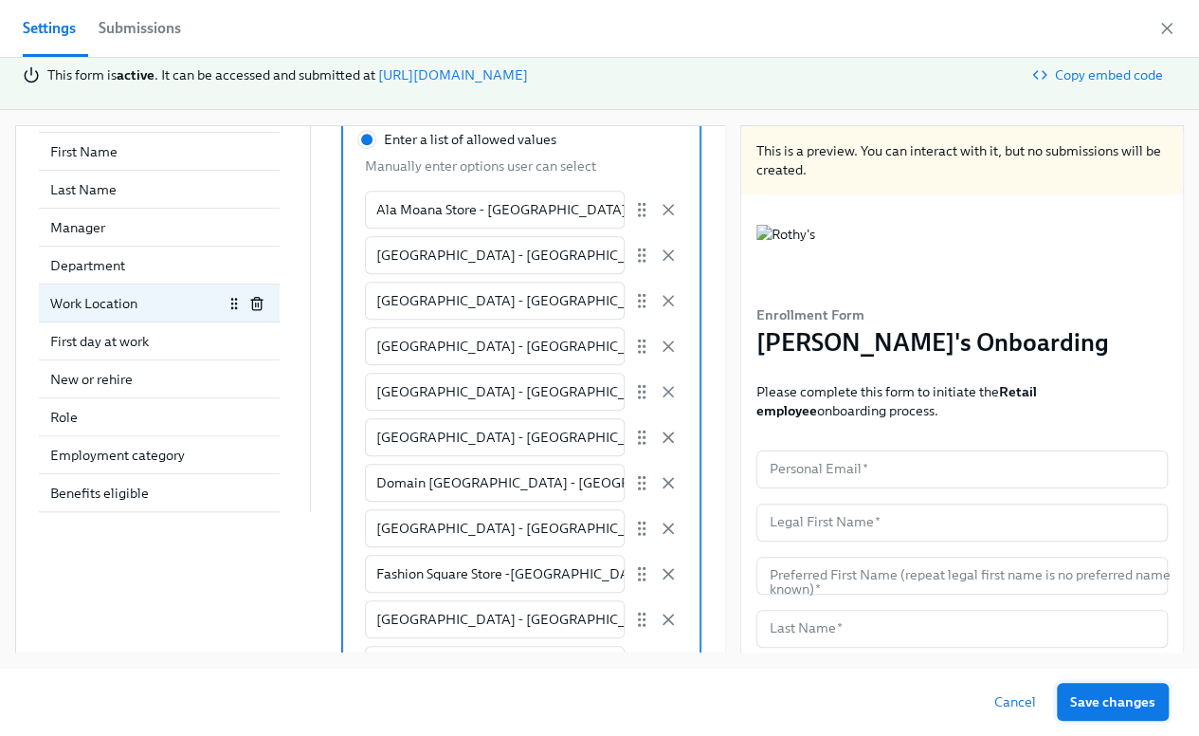
radio input "false"
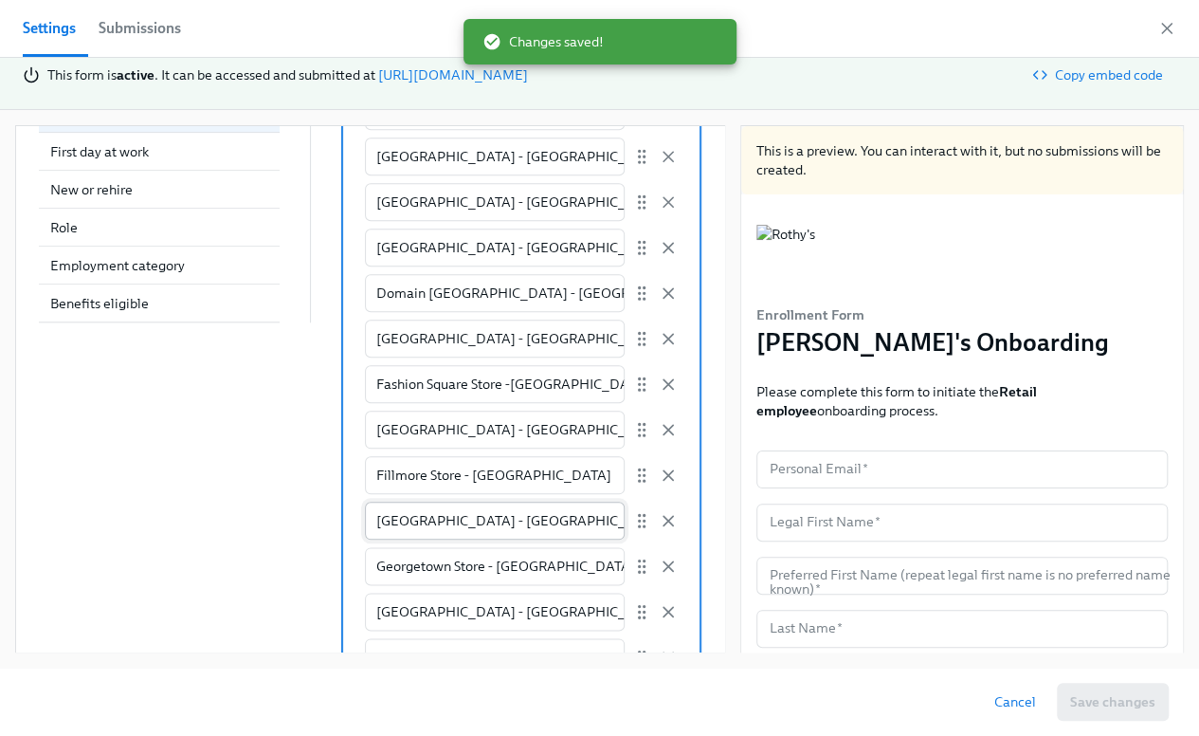
scroll to position [549, 0]
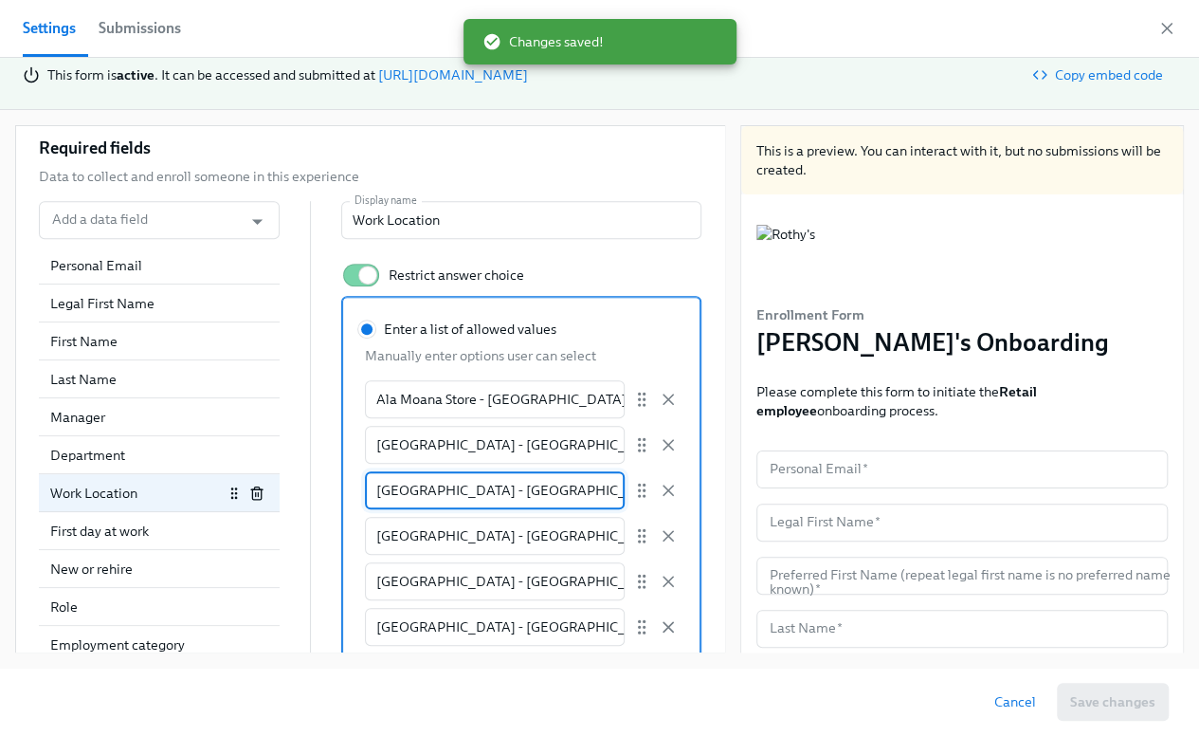
drag, startPoint x: 550, startPoint y: 483, endPoint x: 332, endPoint y: 483, distance: 218.0
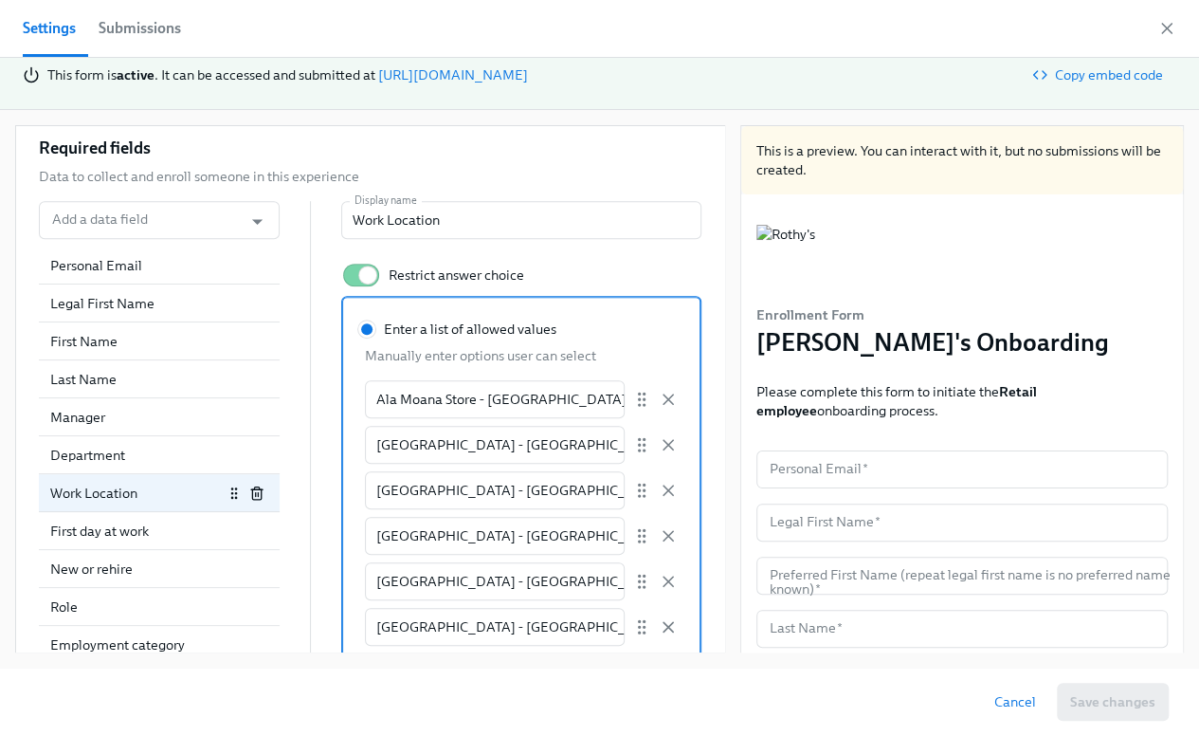
click at [1103, 697] on div "Cancel Save changes" at bounding box center [1075, 702] width 188 height 38
click at [1168, 26] on icon "button" at bounding box center [1167, 28] width 19 height 19
